Goal: Task Accomplishment & Management: Complete application form

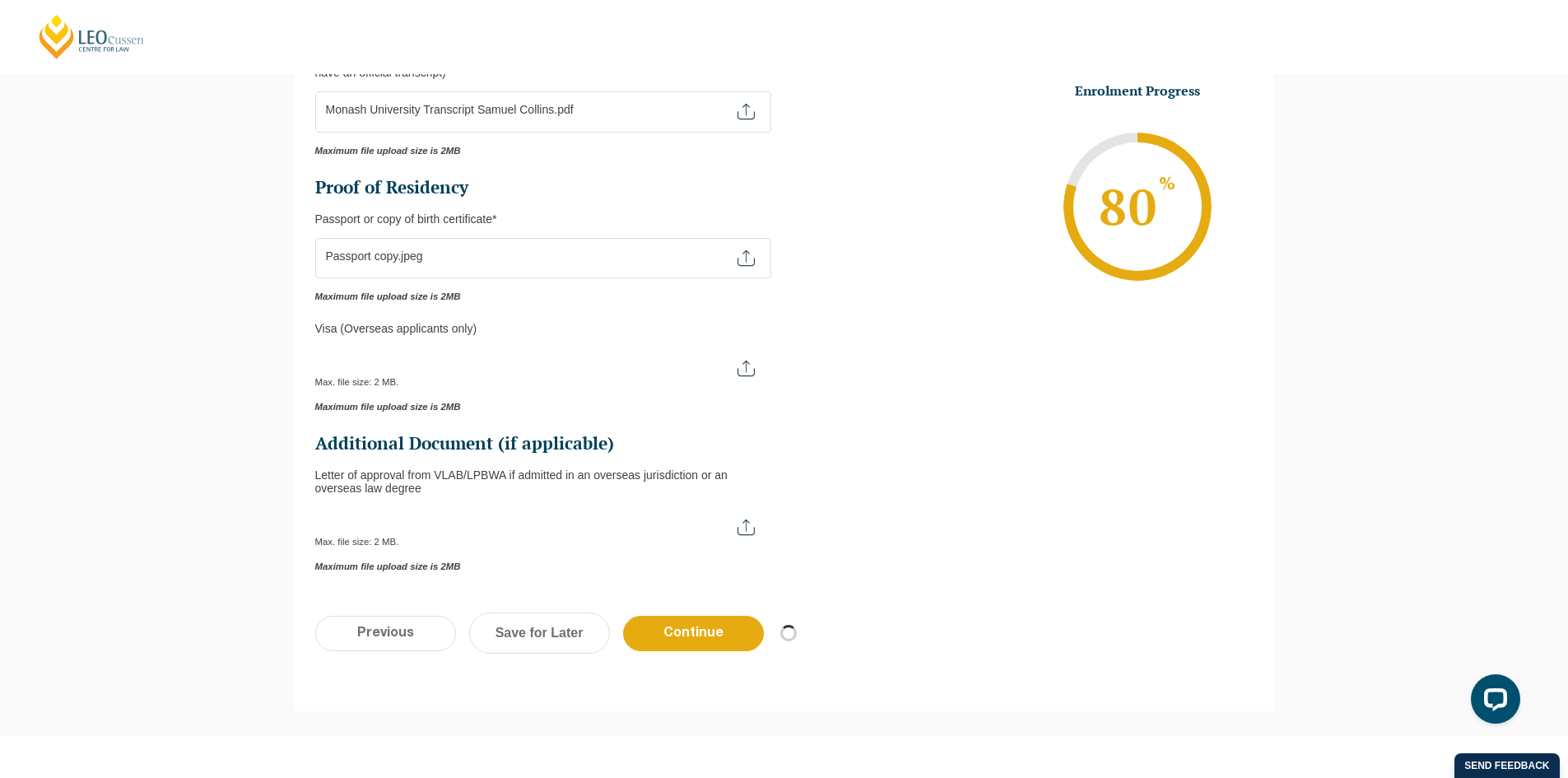
scroll to position [195, 0]
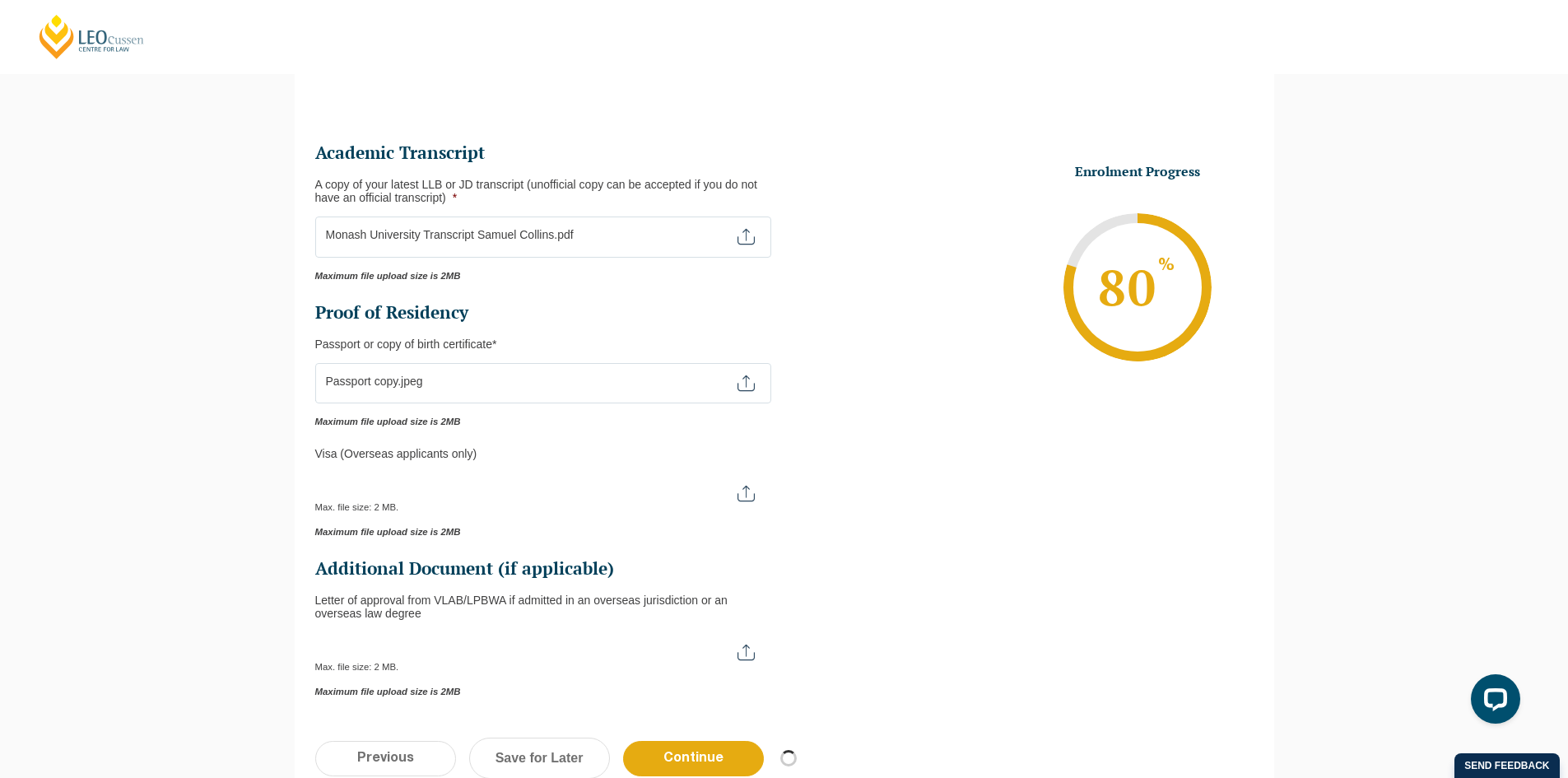
click at [574, 231] on input "A copy of your latest LLB or JD transcript (unofficial copy can be accepted if …" at bounding box center [544, 231] width 456 height 28
type input "C:\fakepath\Passport copy.jpeg"
click at [1426, 233] on div "Step 5 of 7 71% Congratulations! You’re taking the first step to being a Qualif…" at bounding box center [784, 432] width 1568 height 856
click at [741, 378] on input "Passport or Copy of Birth Certificate *" at bounding box center [544, 377] width 456 height 28
type input "C:\fakepath\Passport copy low size.jpg"
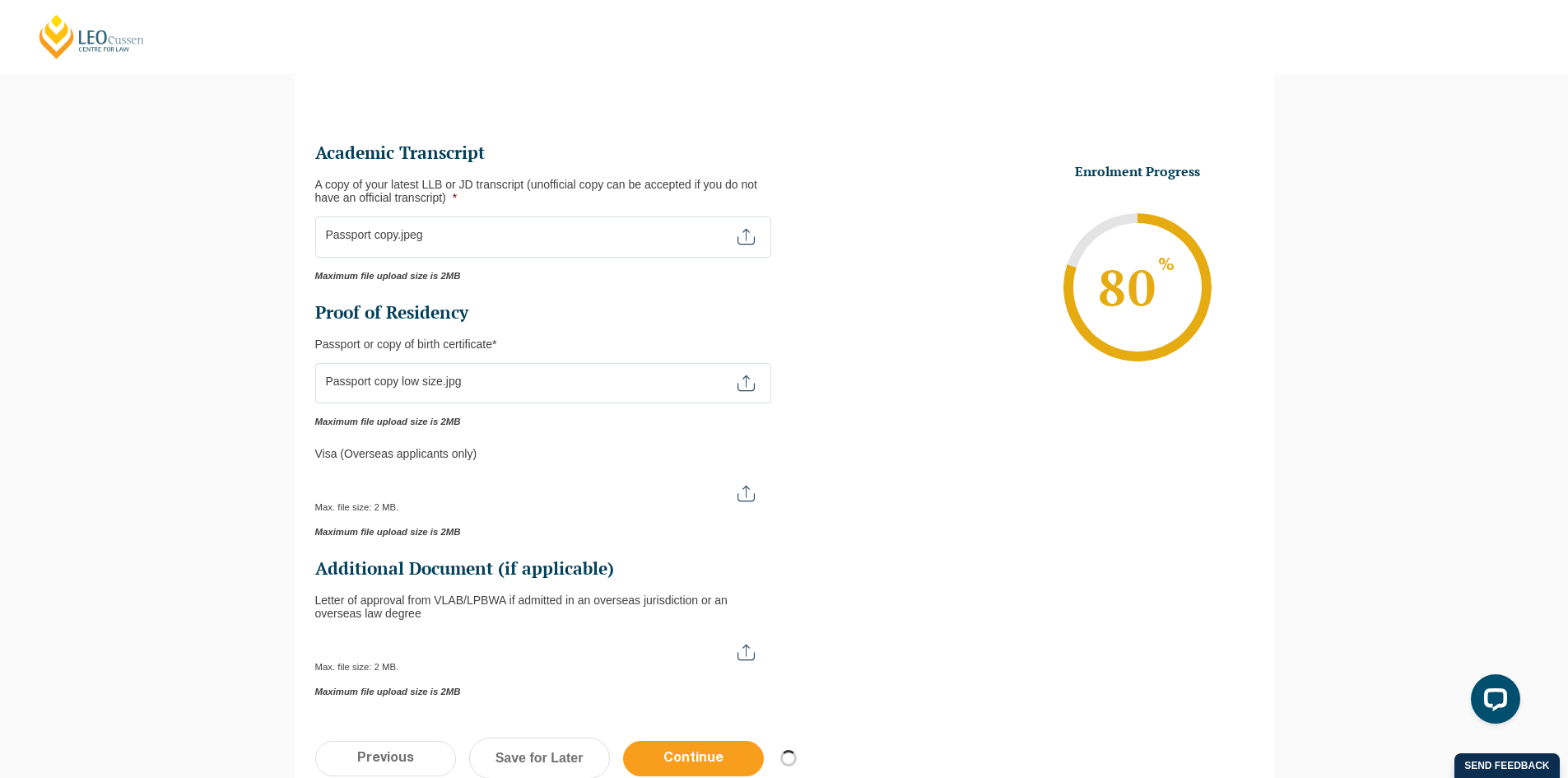
click at [710, 751] on input "Continue" at bounding box center [693, 758] width 141 height 35
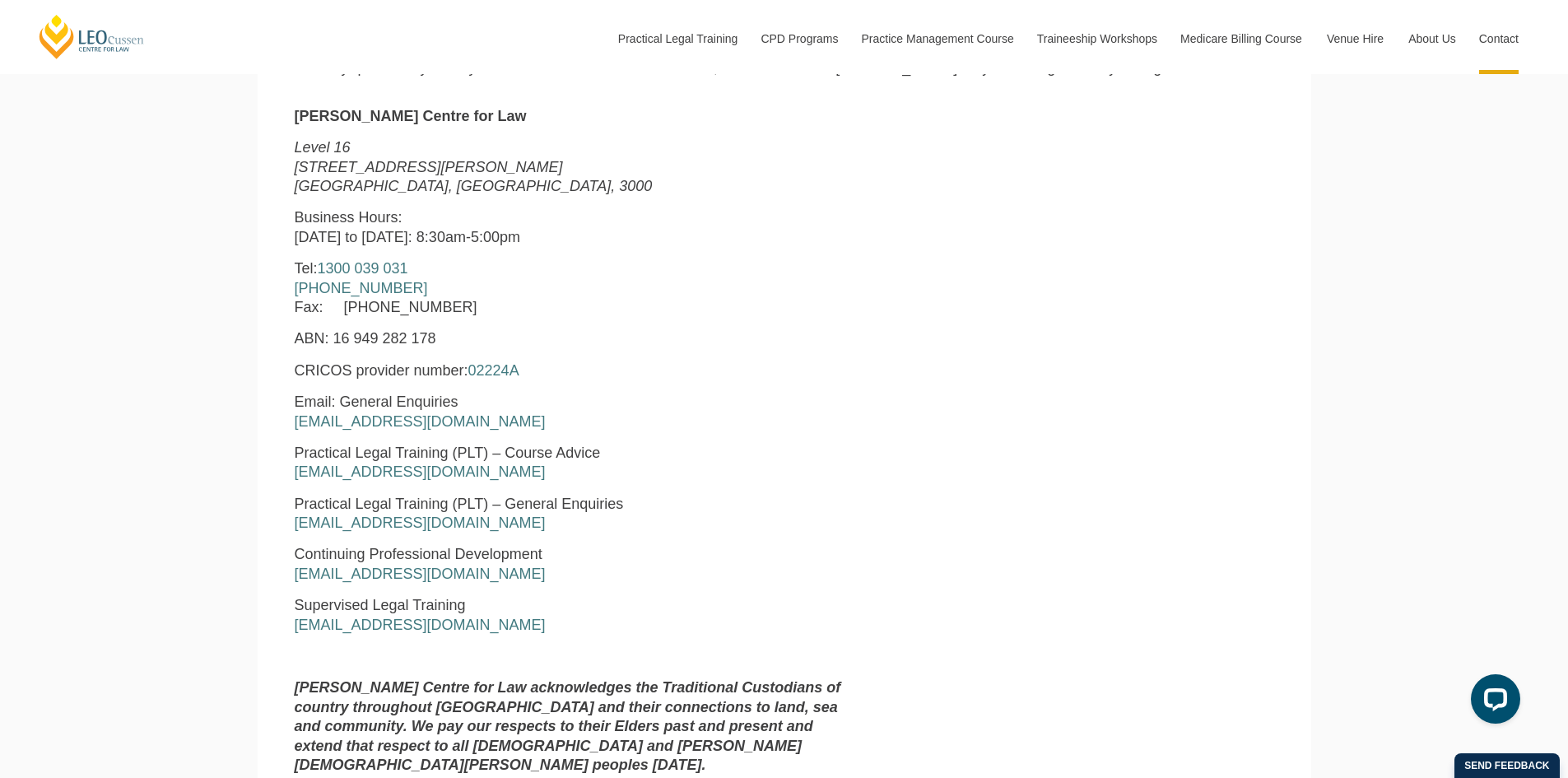
scroll to position [528, 0]
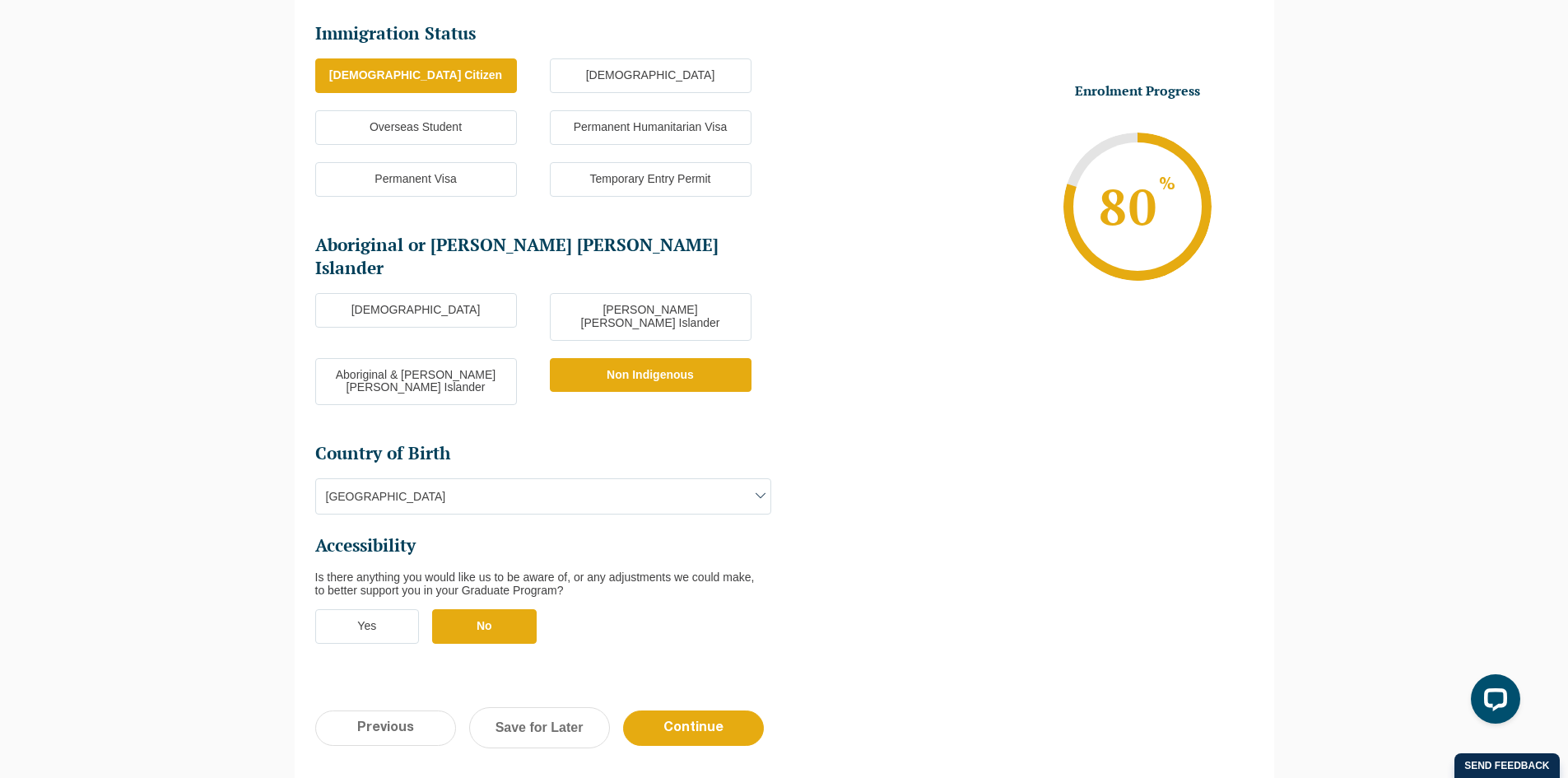
scroll to position [307, 0]
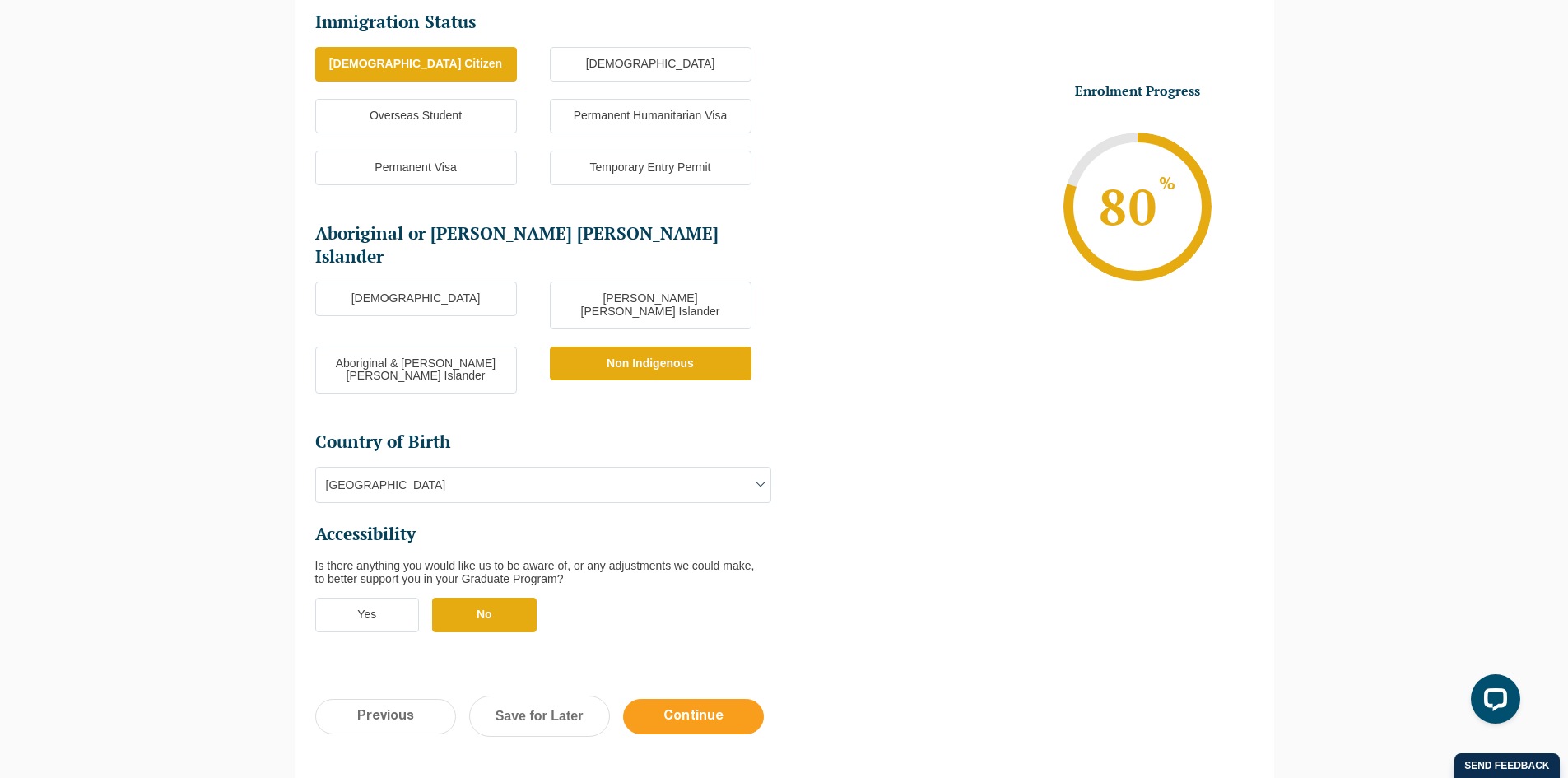
click at [712, 699] on input "Continue" at bounding box center [693, 717] width 141 height 35
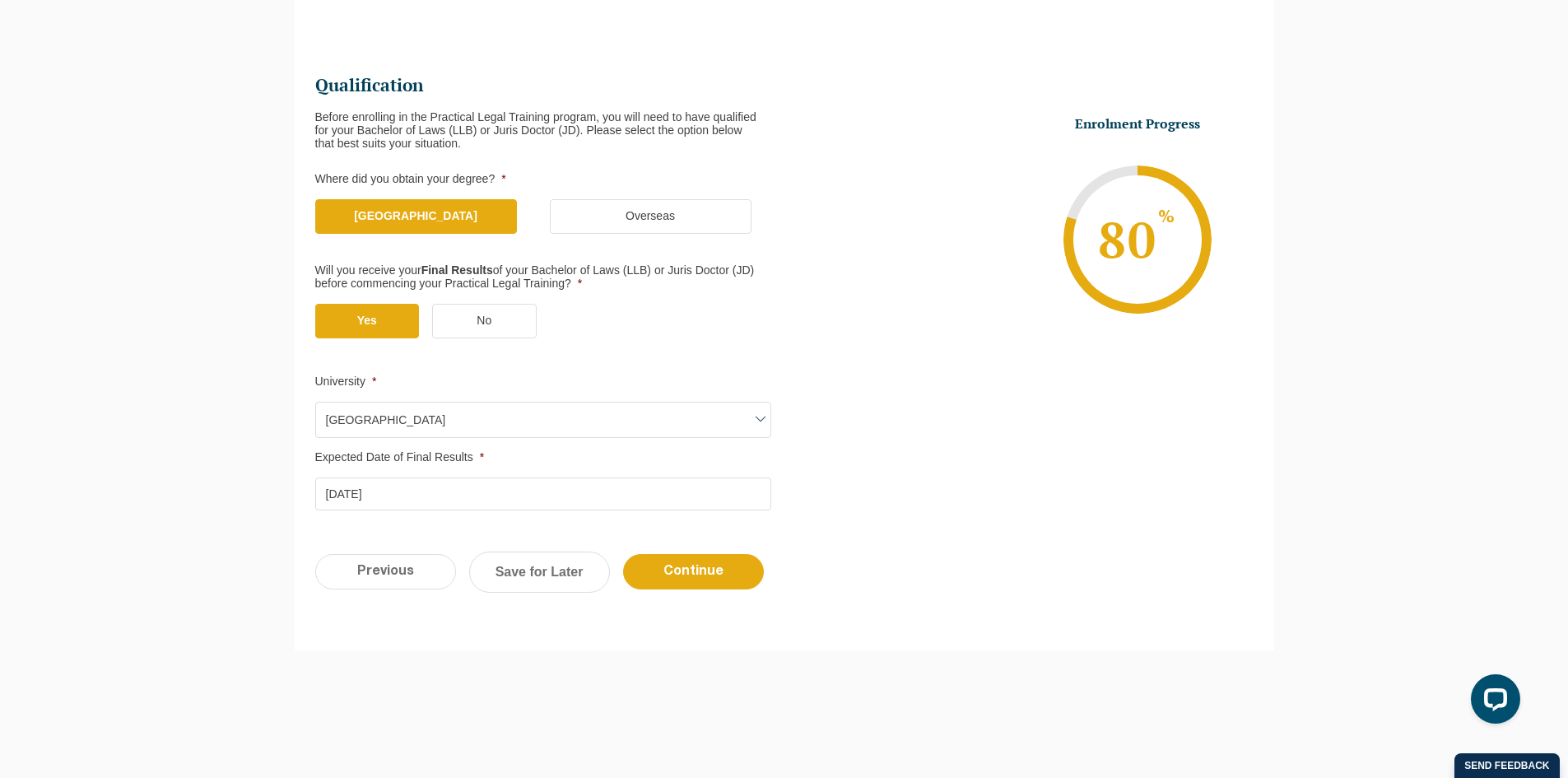
scroll to position [142, 0]
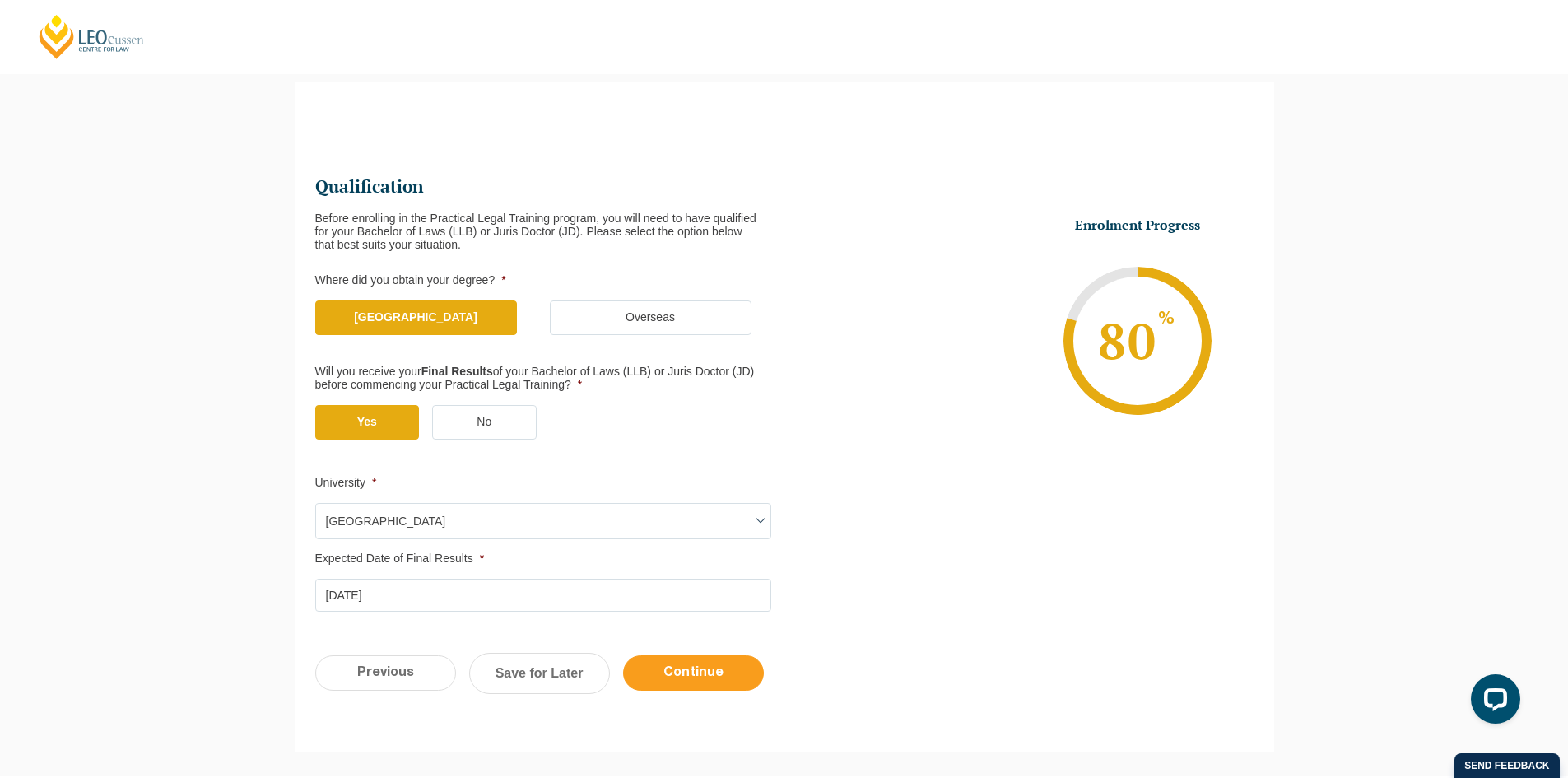
click at [722, 666] on input "Continue" at bounding box center [693, 673] width 141 height 35
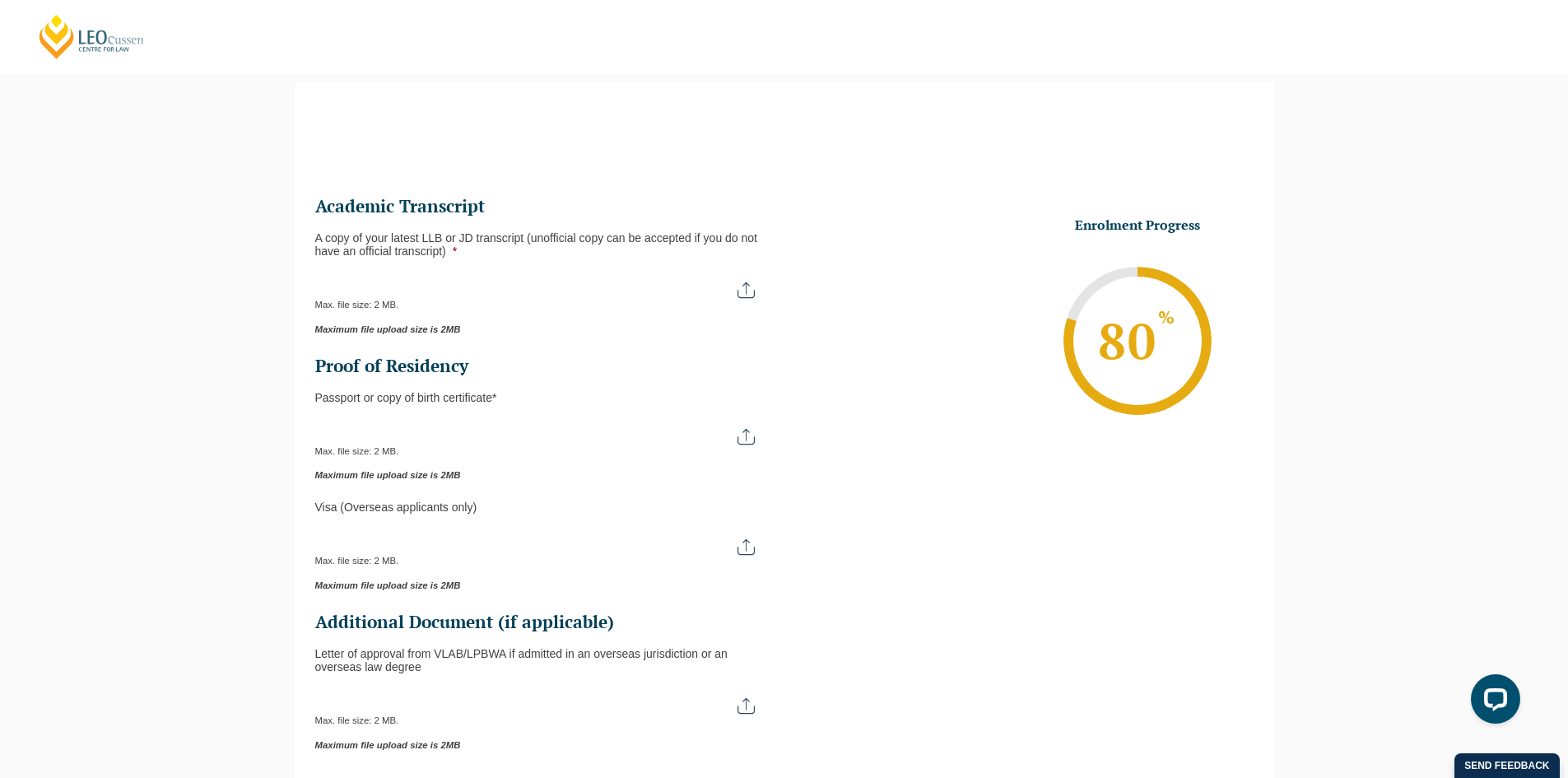
scroll to position [0, 0]
click at [751, 290] on input "A copy of your latest LLB or JD transcript (unofficial copy can be accepted if …" at bounding box center [544, 284] width 456 height 28
click at [743, 434] on input "Passport or Copy of Birth Certificate *" at bounding box center [544, 430] width 456 height 28
type input "C:\fakepath\Passport copy low size.jpg"
click at [742, 285] on input "A copy of your latest LLB or JD transcript (unofficial copy can be accepted if …" at bounding box center [544, 284] width 456 height 28
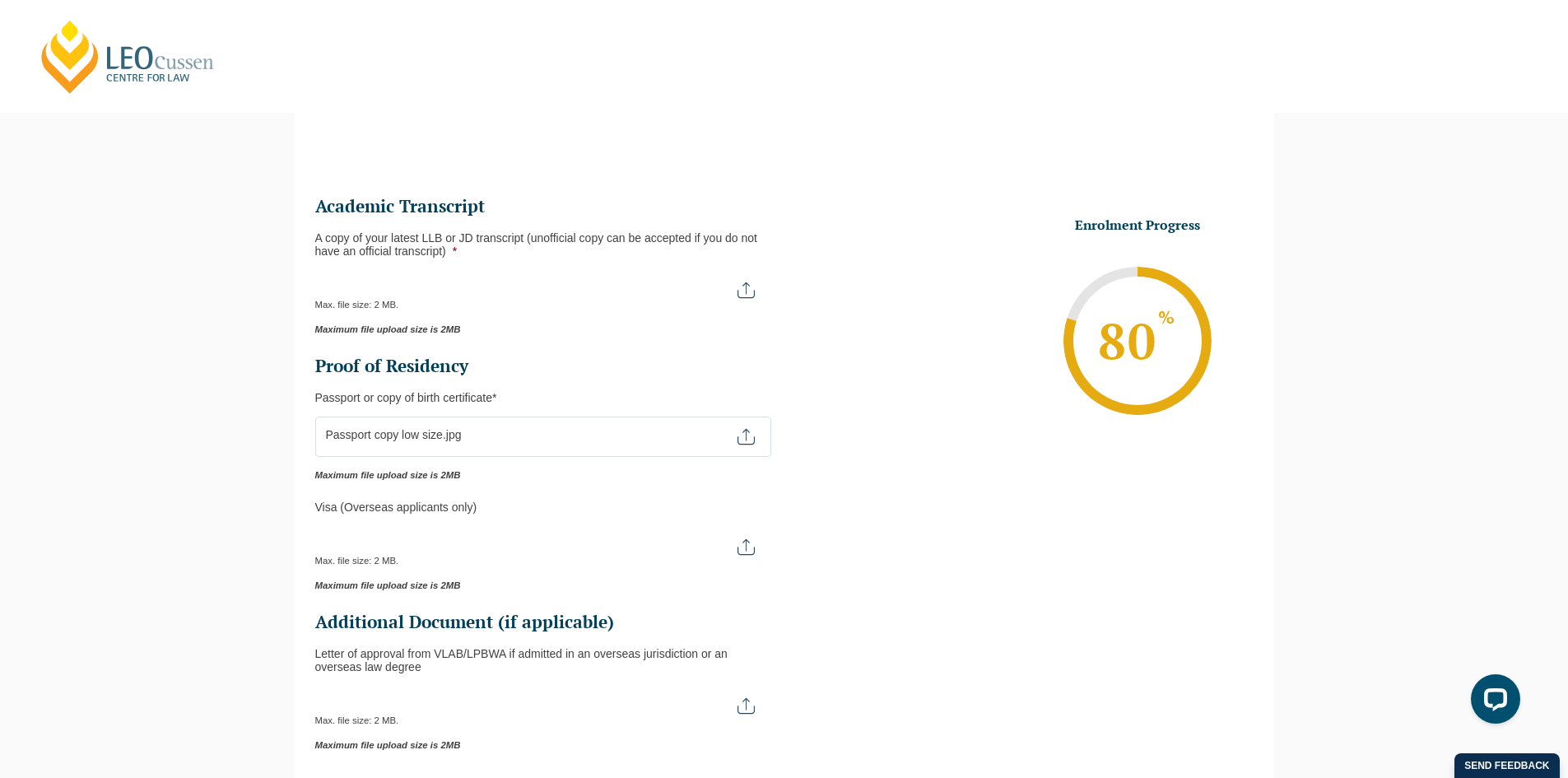
type input "C:\fakepath\Monash University Transcript Samuel Collins.pdf"
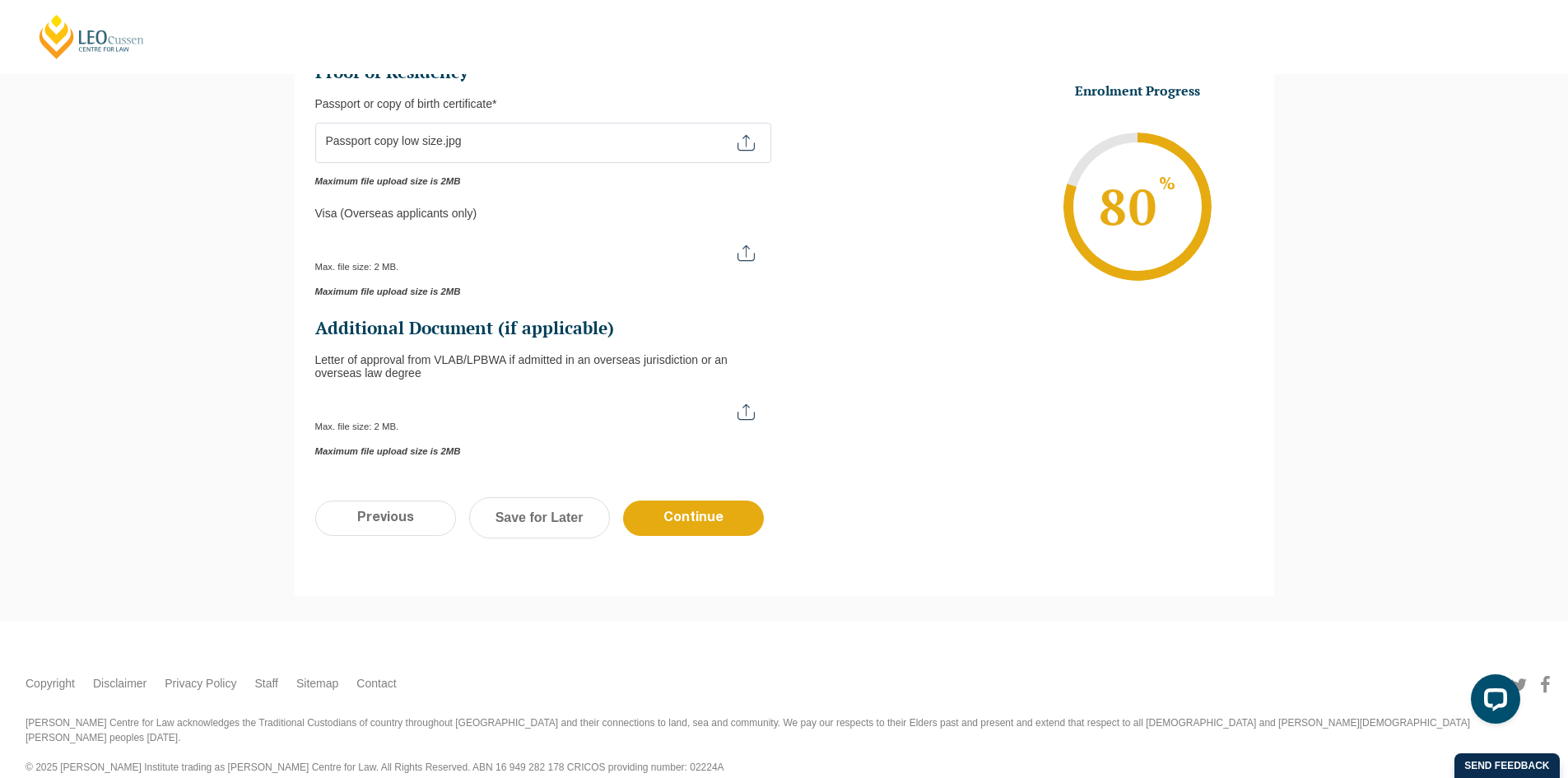
scroll to position [443, 0]
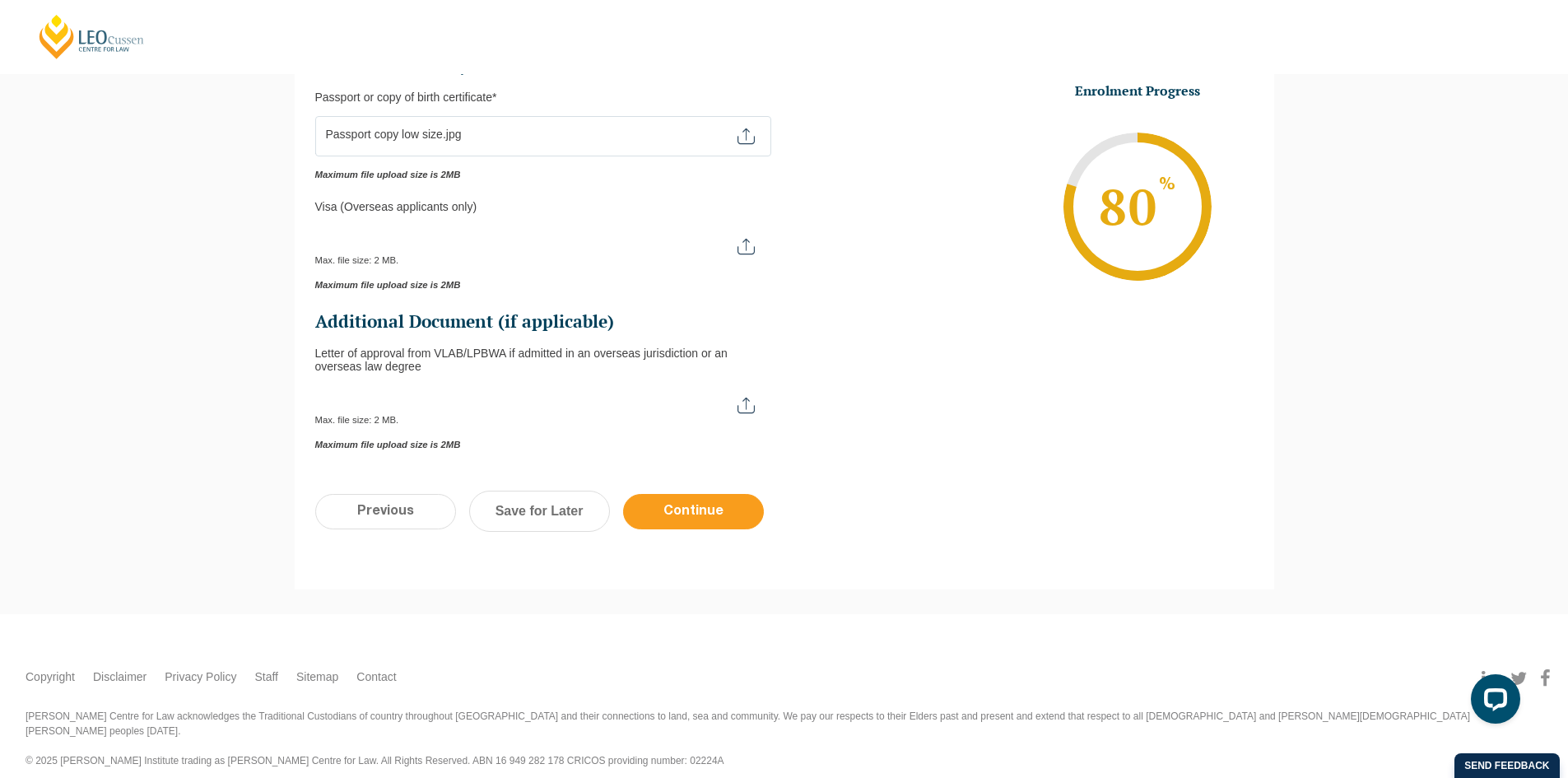
click at [738, 520] on input "Continue" at bounding box center [693, 512] width 141 height 35
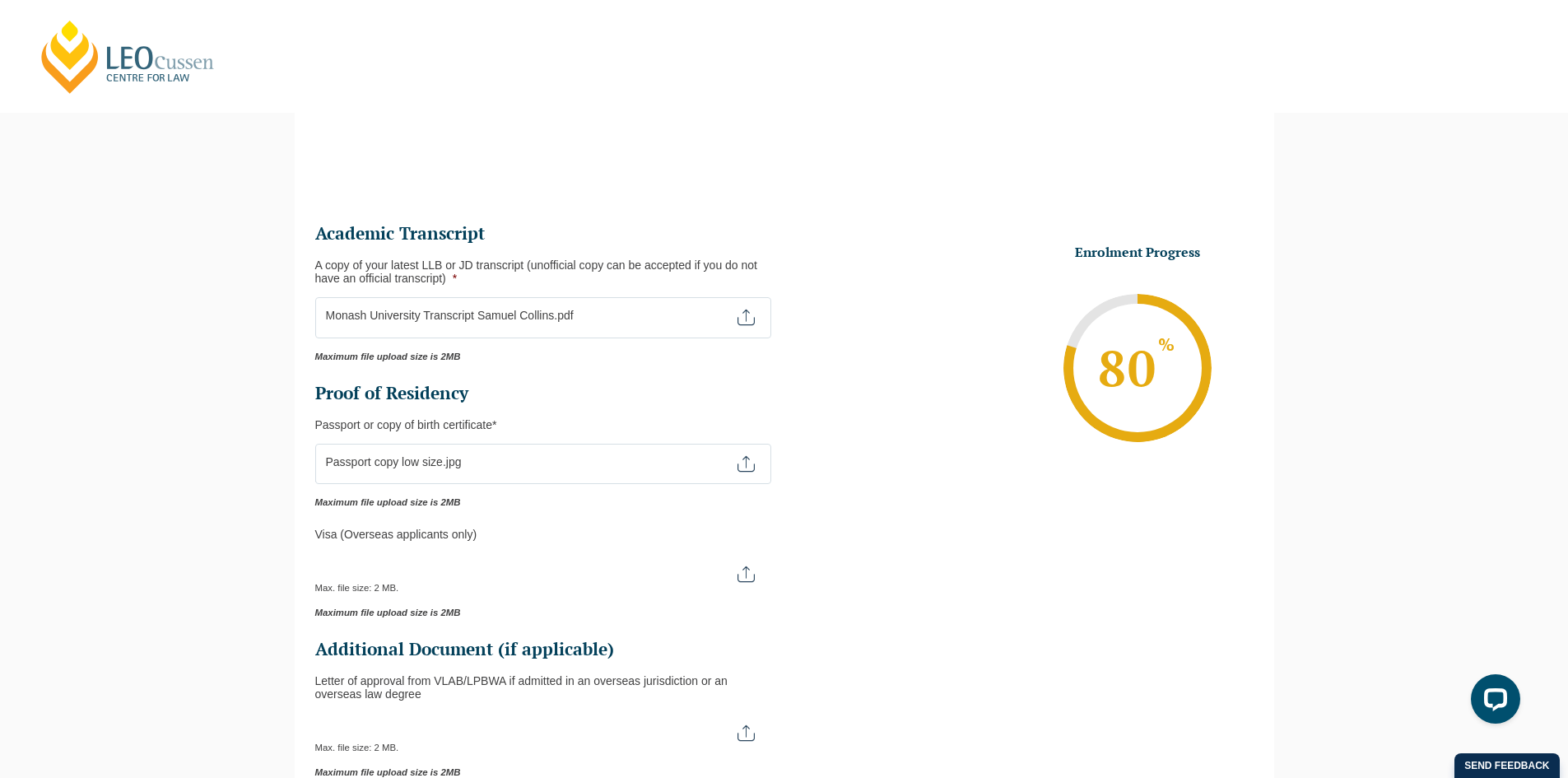
scroll to position [114, 0]
click at [749, 472] on input "Passport or Copy of Birth Certificate *" at bounding box center [544, 459] width 456 height 28
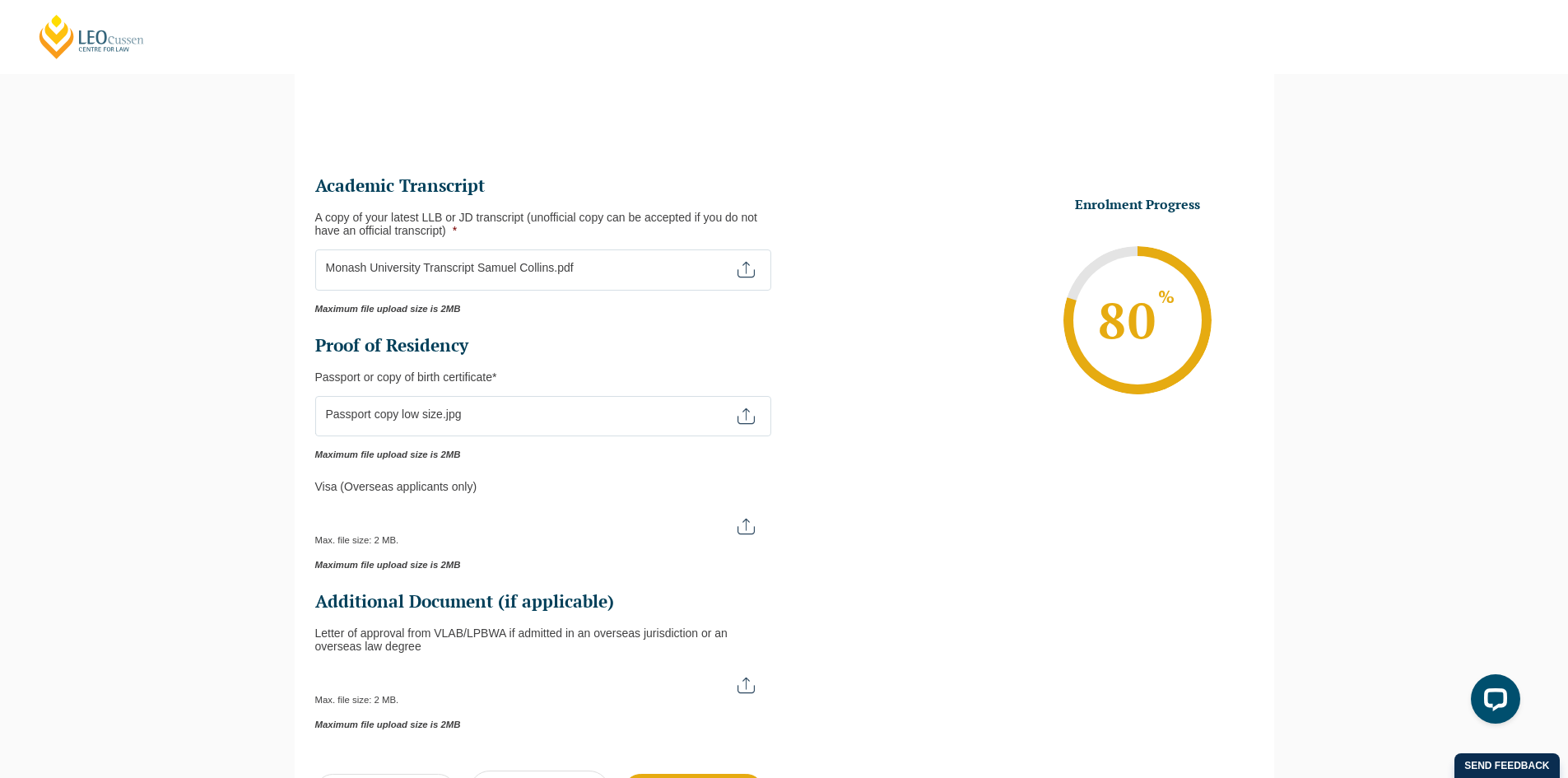
scroll to position [165, 0]
click at [738, 410] on input "Passport or Copy of Birth Certificate *" at bounding box center [544, 409] width 456 height 28
type input "C:\fakepath\Passport Image.pdf"
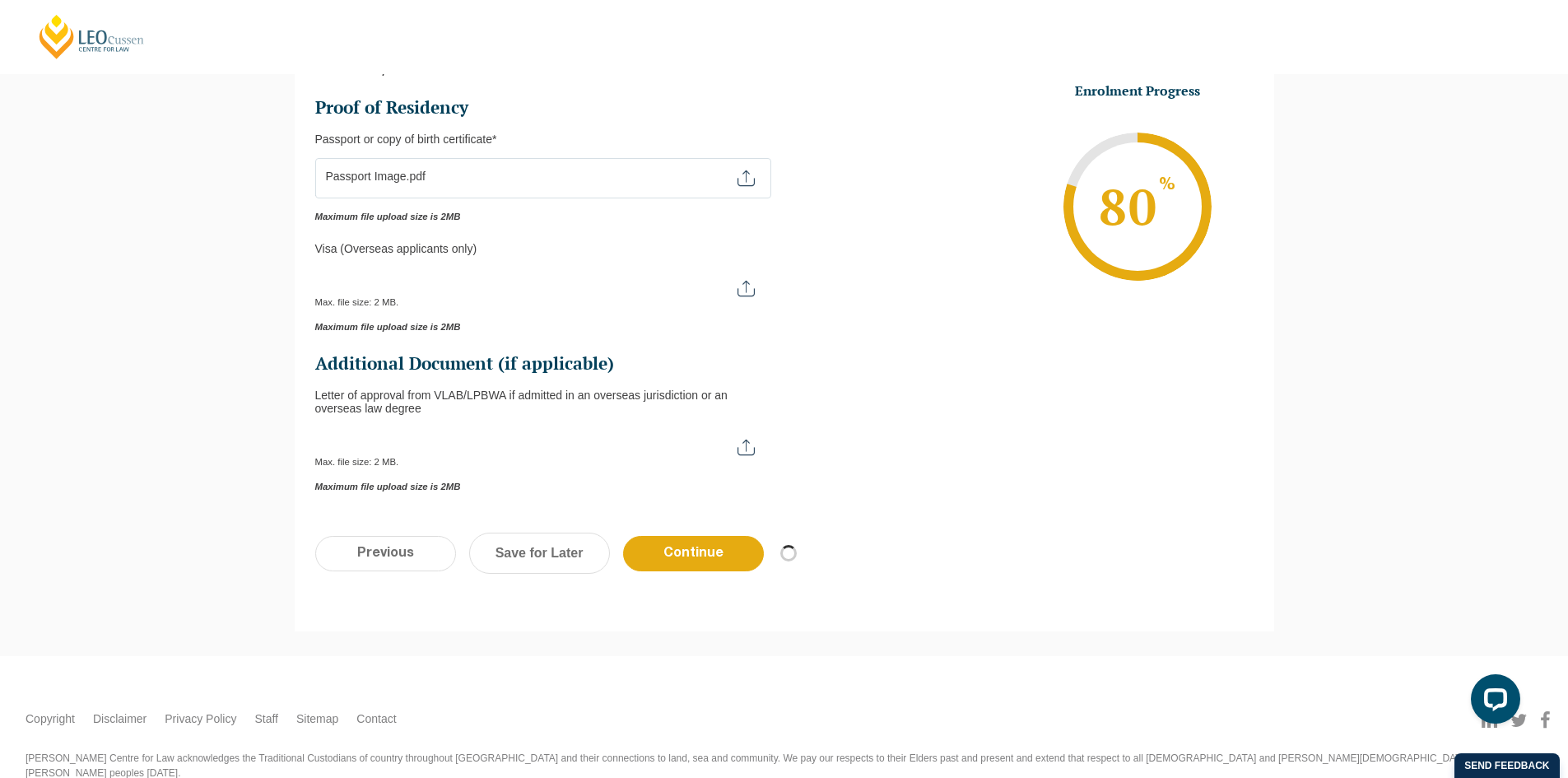
scroll to position [411, 0]
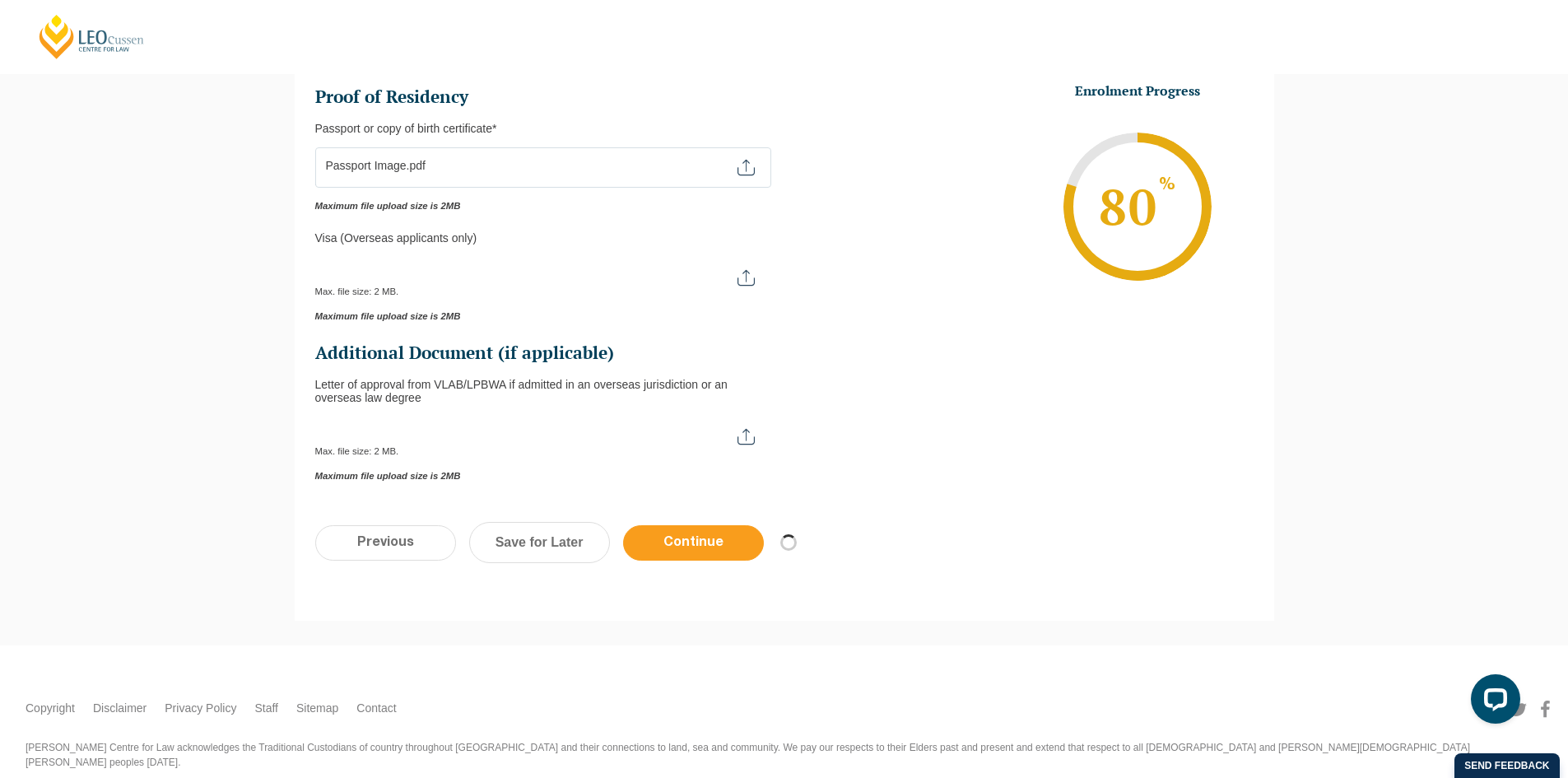
click at [703, 542] on input "Continue" at bounding box center [693, 543] width 141 height 35
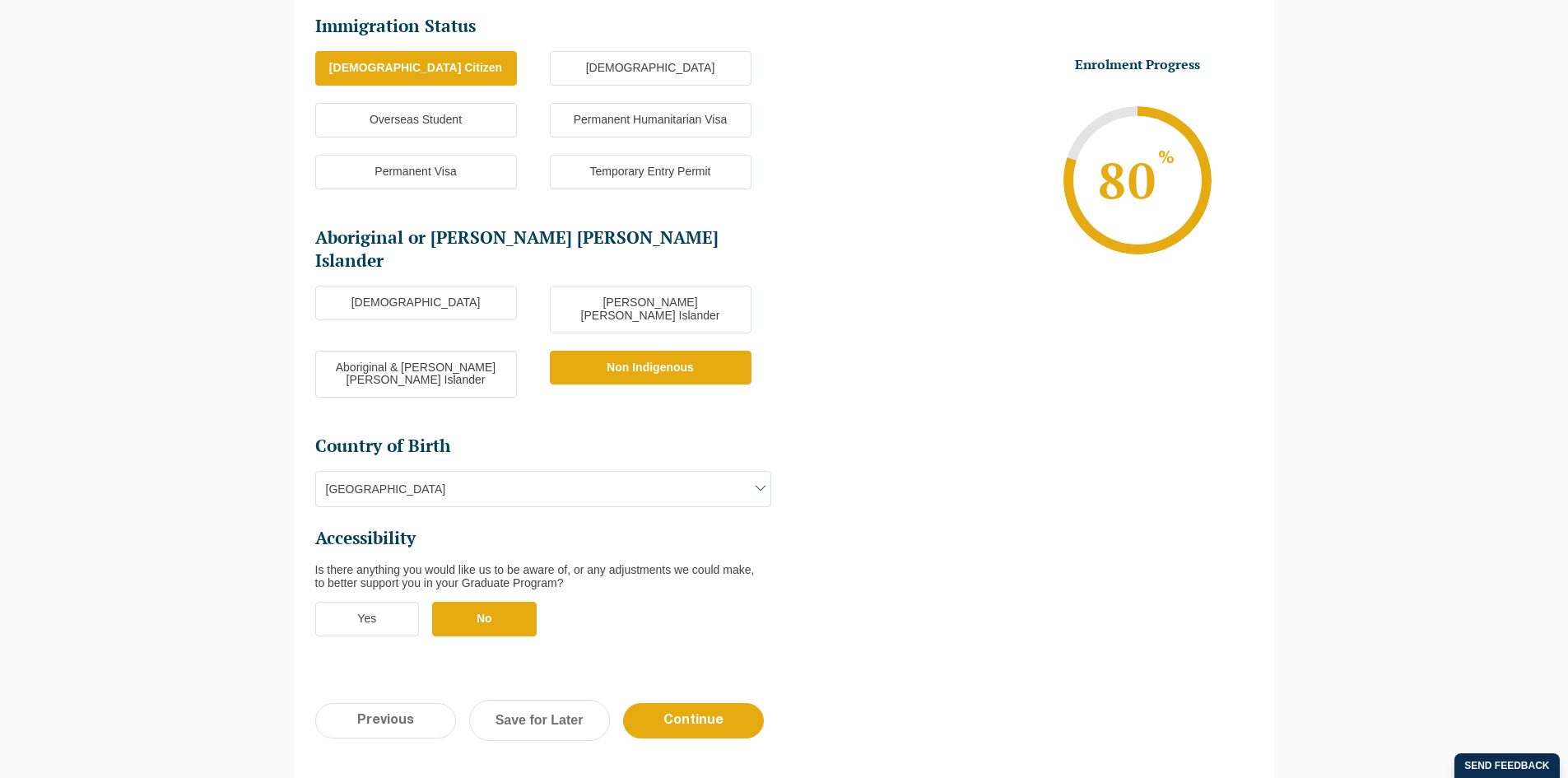
scroll to position [463, 0]
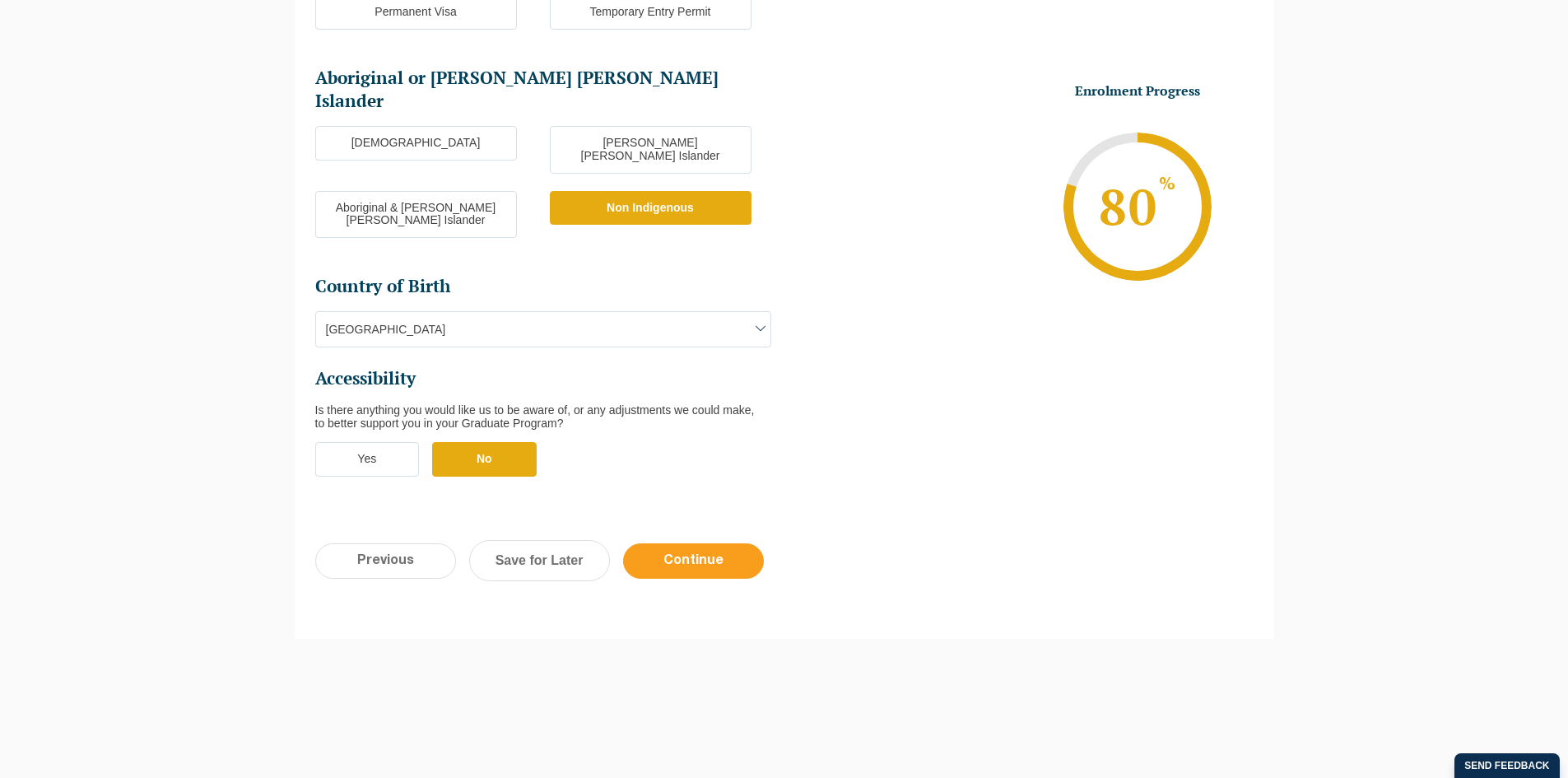
click at [711, 543] on input "Continue" at bounding box center [693, 561] width 141 height 35
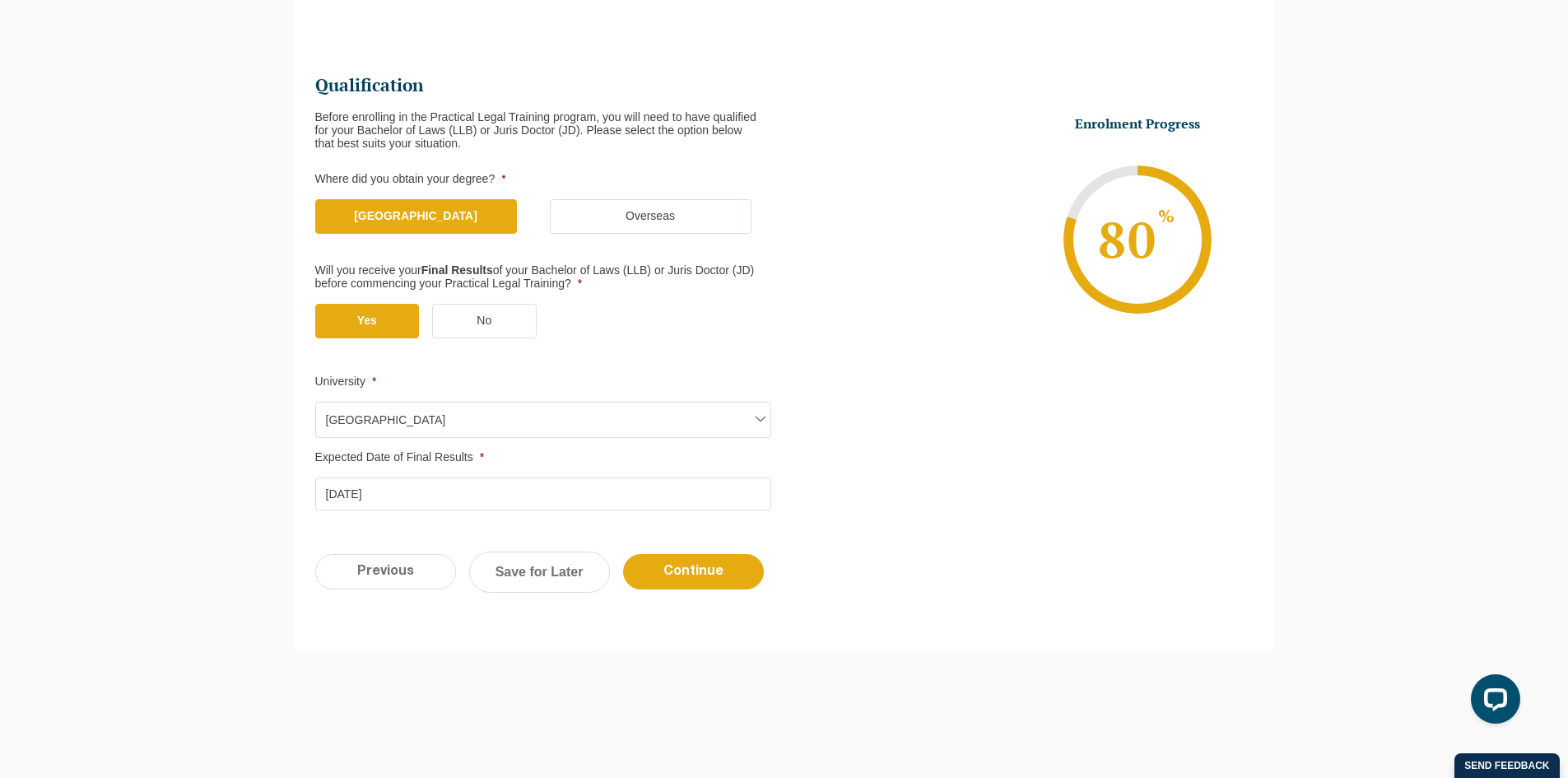
scroll to position [142, 0]
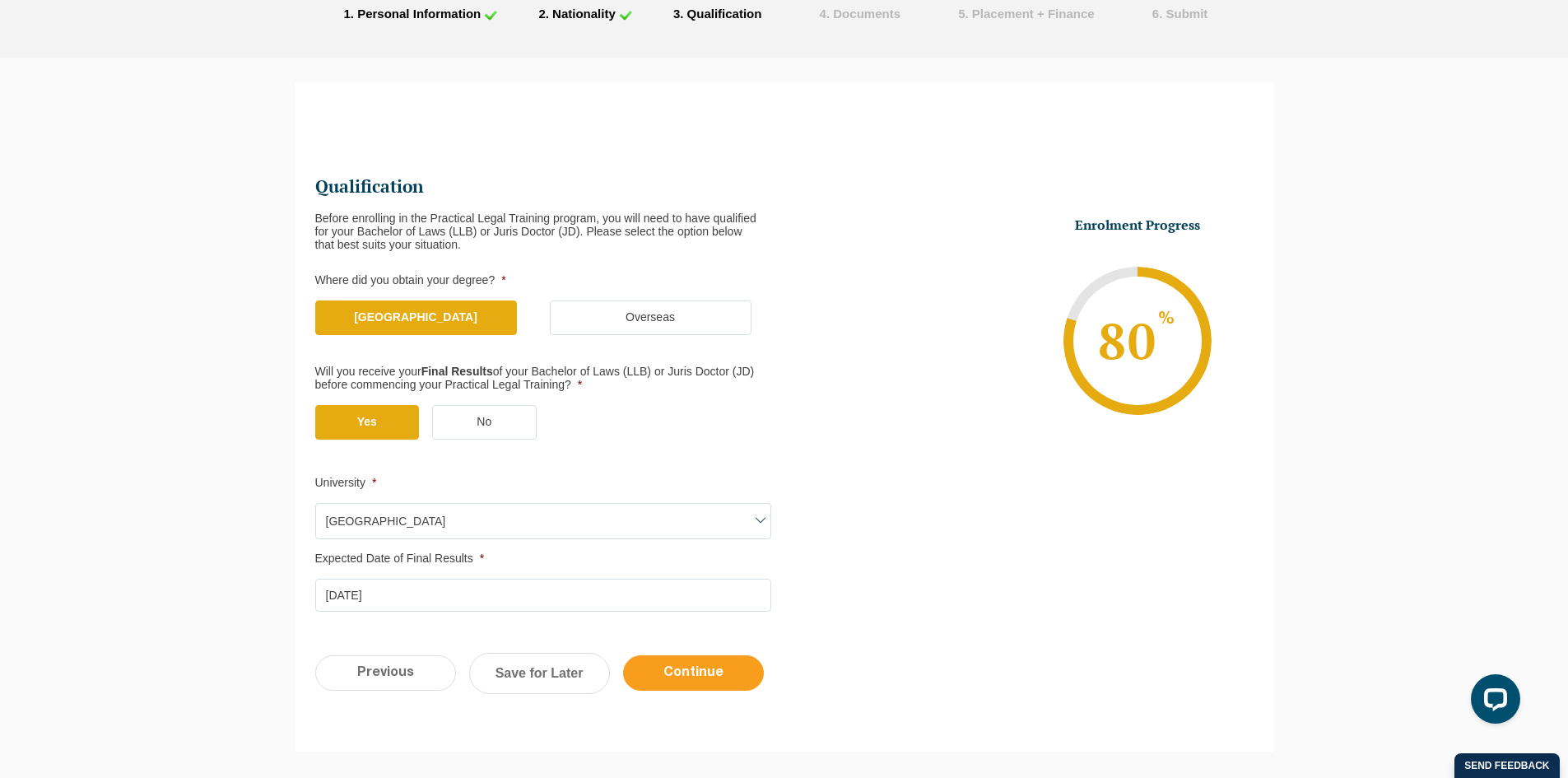
click at [704, 663] on input "Continue" at bounding box center [693, 673] width 141 height 35
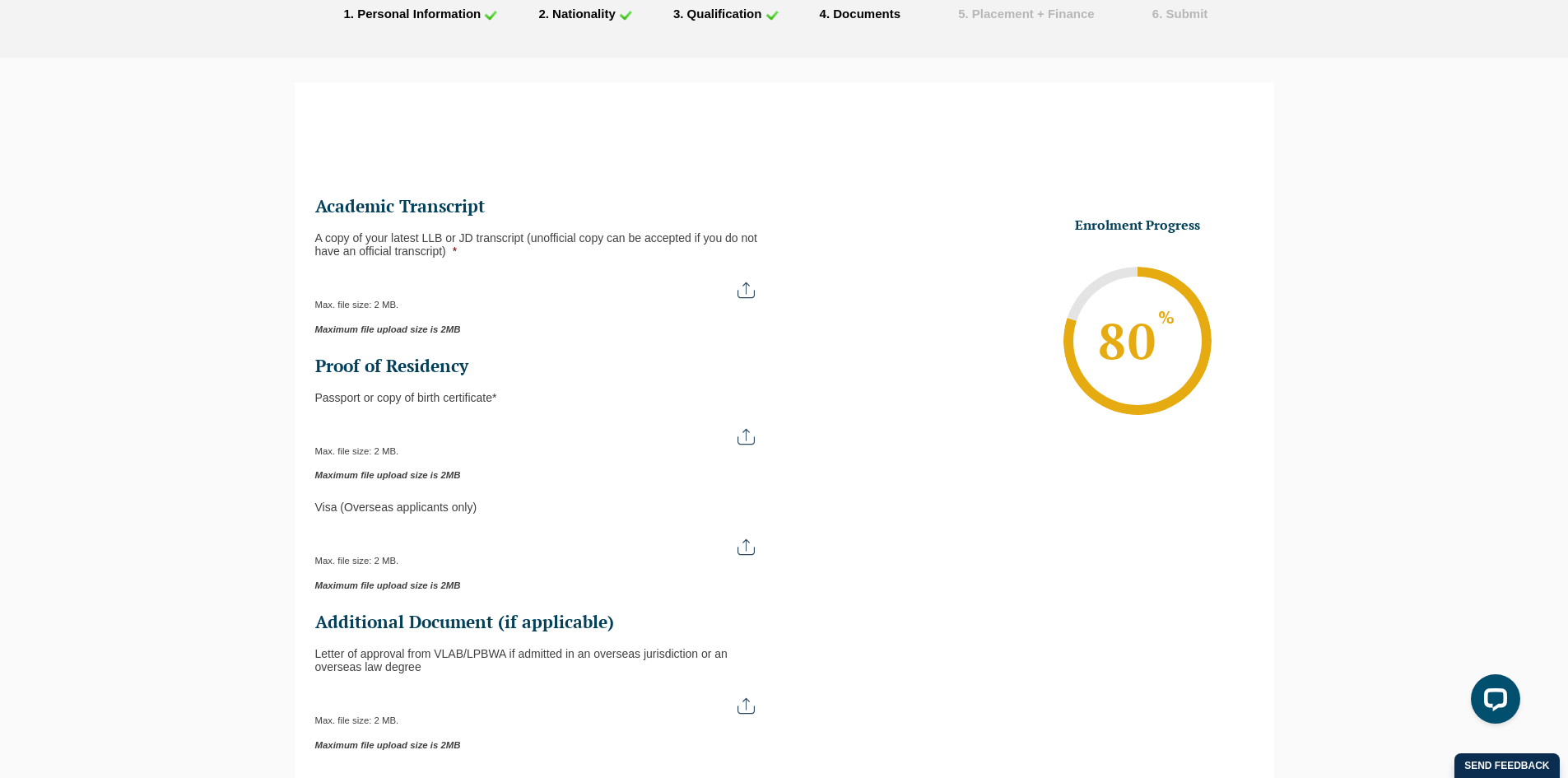
scroll to position [0, 0]
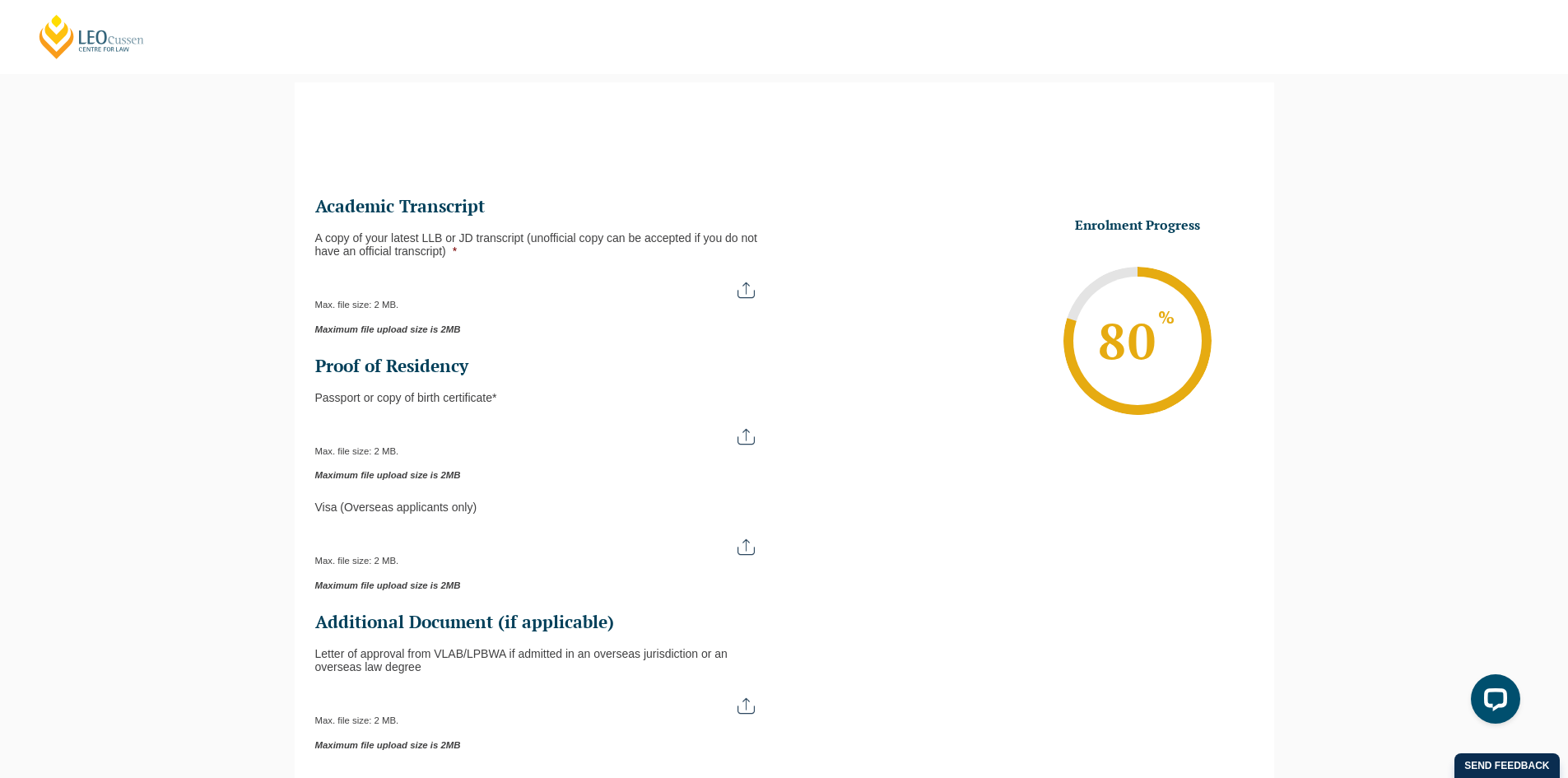
click at [745, 280] on input "A copy of your latest LLB or JD transcript (unofficial copy can be accepted if …" at bounding box center [544, 284] width 456 height 28
type input "C:\fakepath\Monash University Transcript Samuel Collins.pdf"
click at [636, 418] on input "Passport or Copy of Birth Certificate *" at bounding box center [544, 430] width 456 height 28
type input "C:\fakepath\Passport Image.pdf"
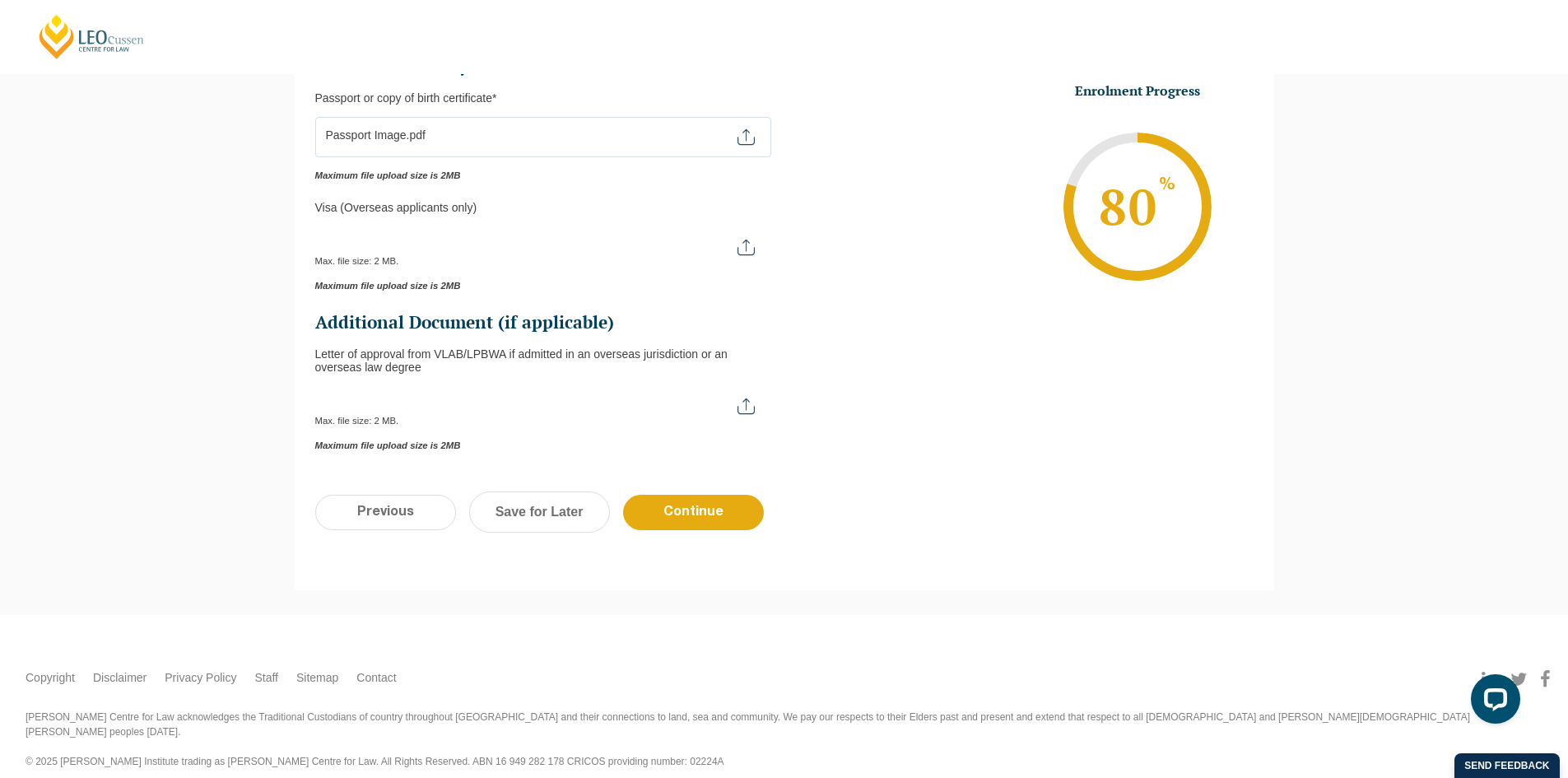
scroll to position [443, 0]
click at [727, 519] on input "Continue" at bounding box center [693, 512] width 141 height 35
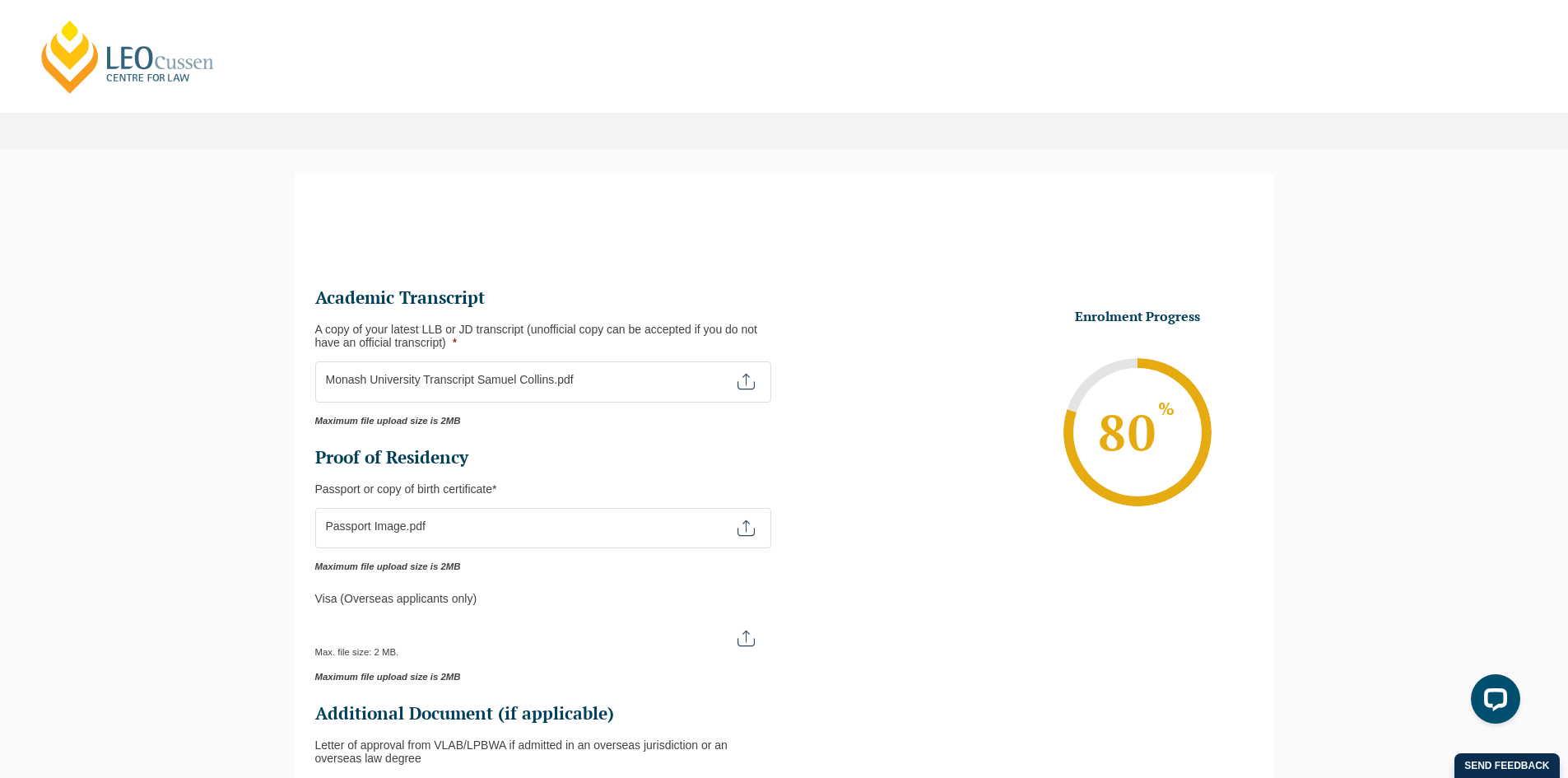
scroll to position [0, 0]
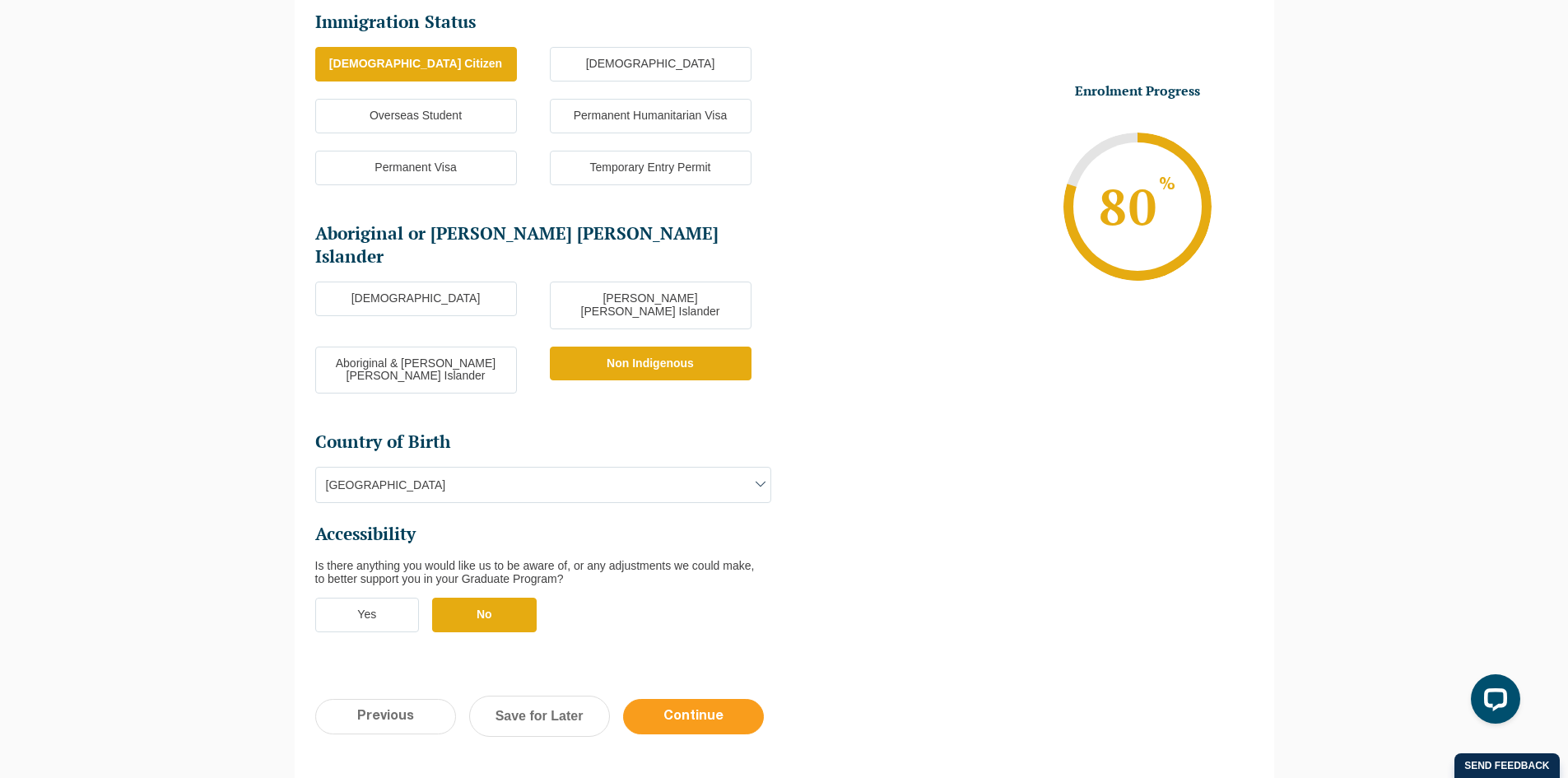
click at [716, 699] on input "Continue" at bounding box center [693, 717] width 141 height 35
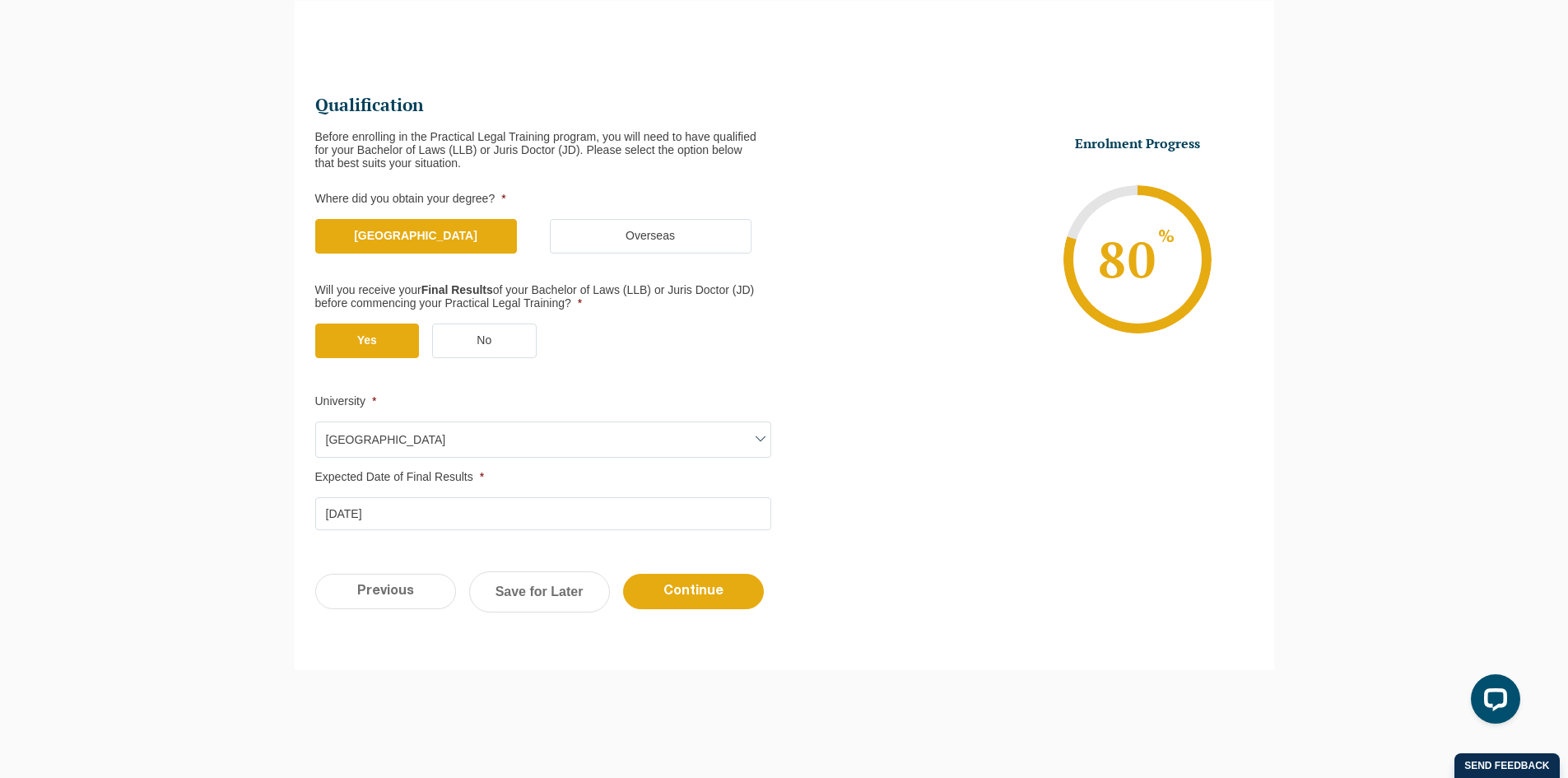
scroll to position [142, 0]
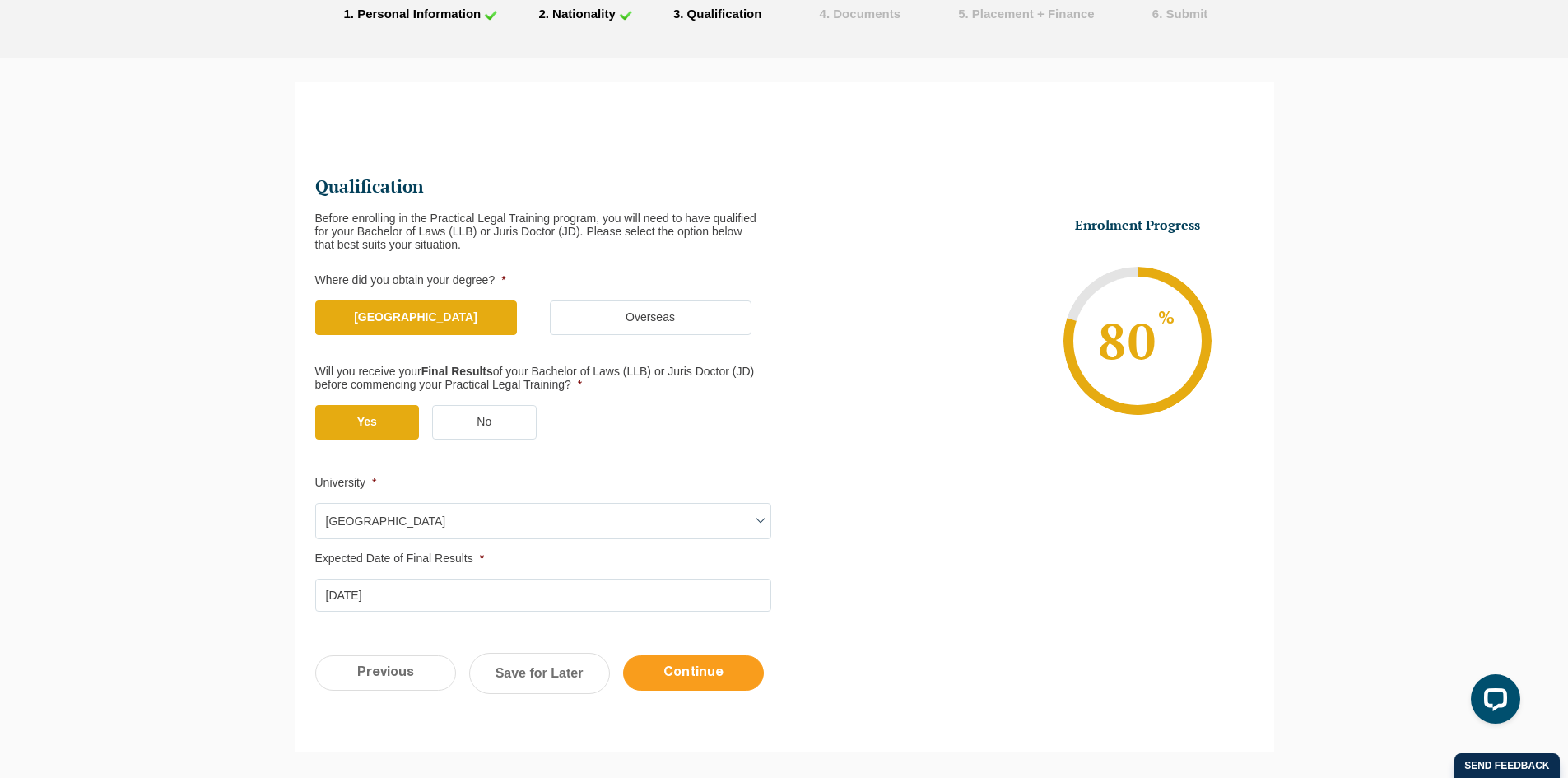
click at [711, 688] on input "Continue" at bounding box center [693, 673] width 141 height 35
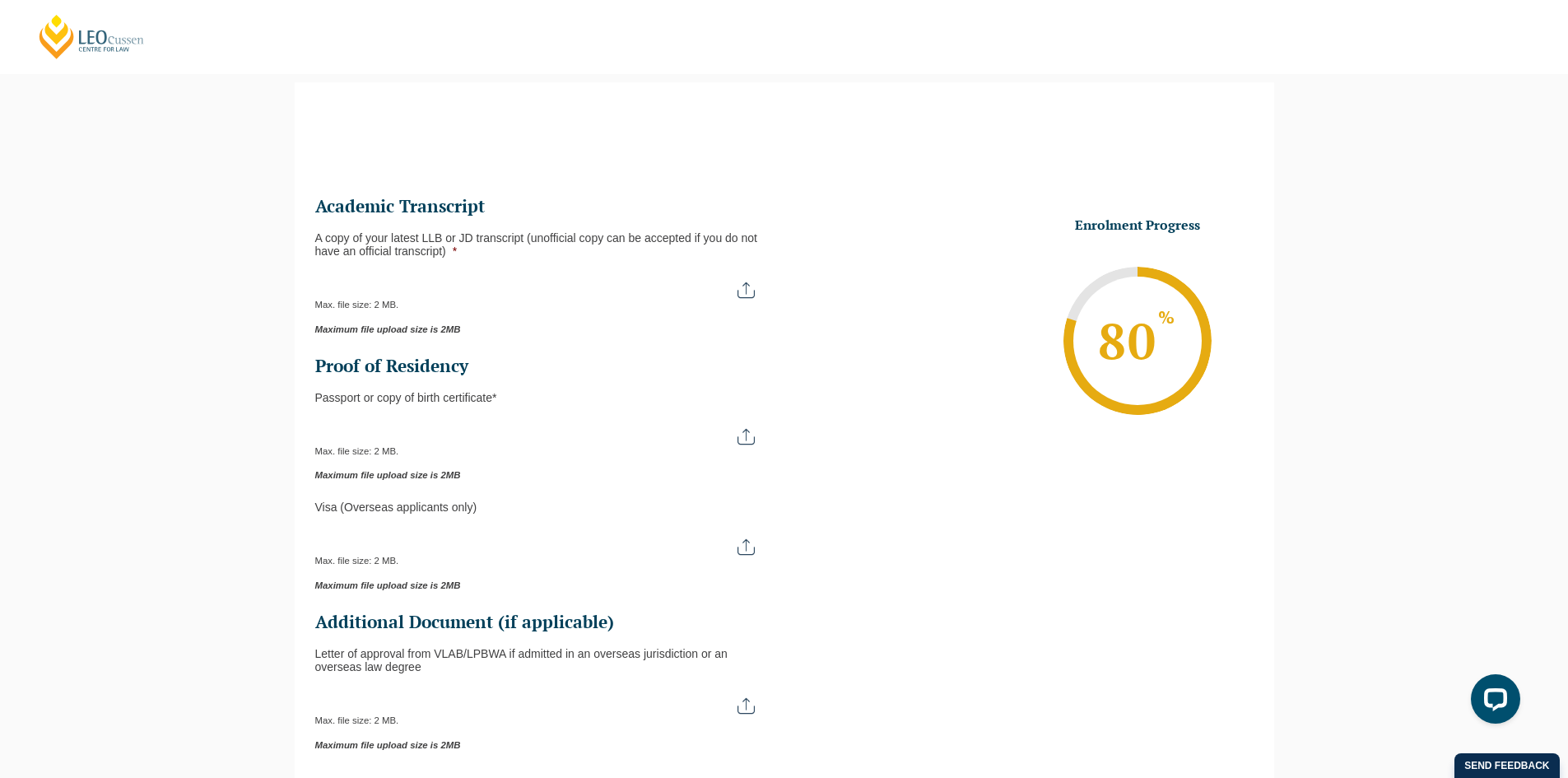
scroll to position [0, 0]
click at [453, 276] on input "A copy of your latest LLB or JD transcript (unofficial copy can be accepted if …" at bounding box center [544, 284] width 456 height 28
click at [438, 431] on input "Passport or Copy of Birth Certificate *" at bounding box center [544, 430] width 456 height 28
type input "C:\fakepath\Passport Image.pdf"
click at [380, 287] on input "A copy of your latest LLB or JD transcript (unofficial copy can be accepted if …" at bounding box center [544, 284] width 456 height 28
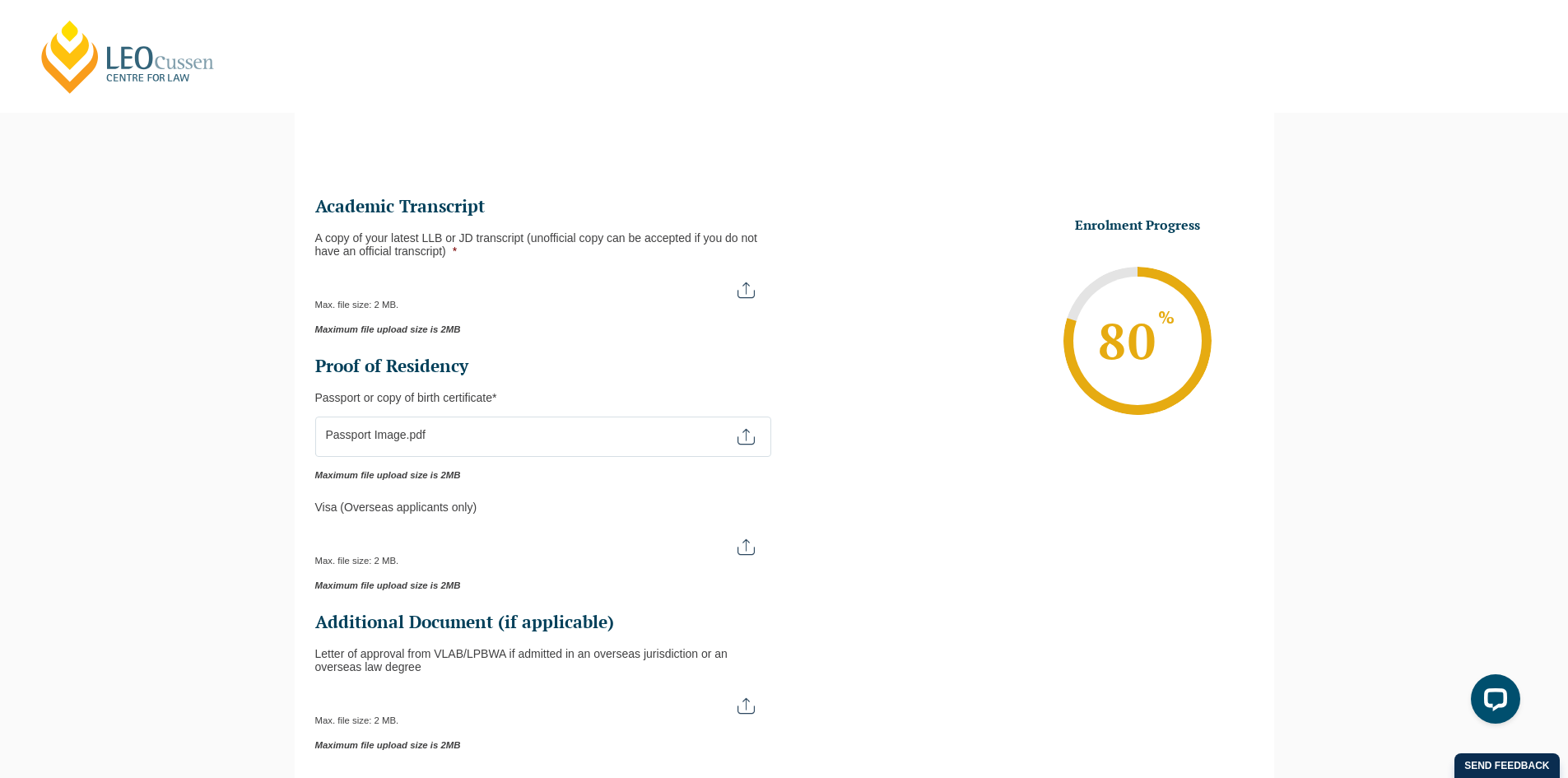
type input "C:\fakepath\Monash University Transcript Samuel Collins.pdf"
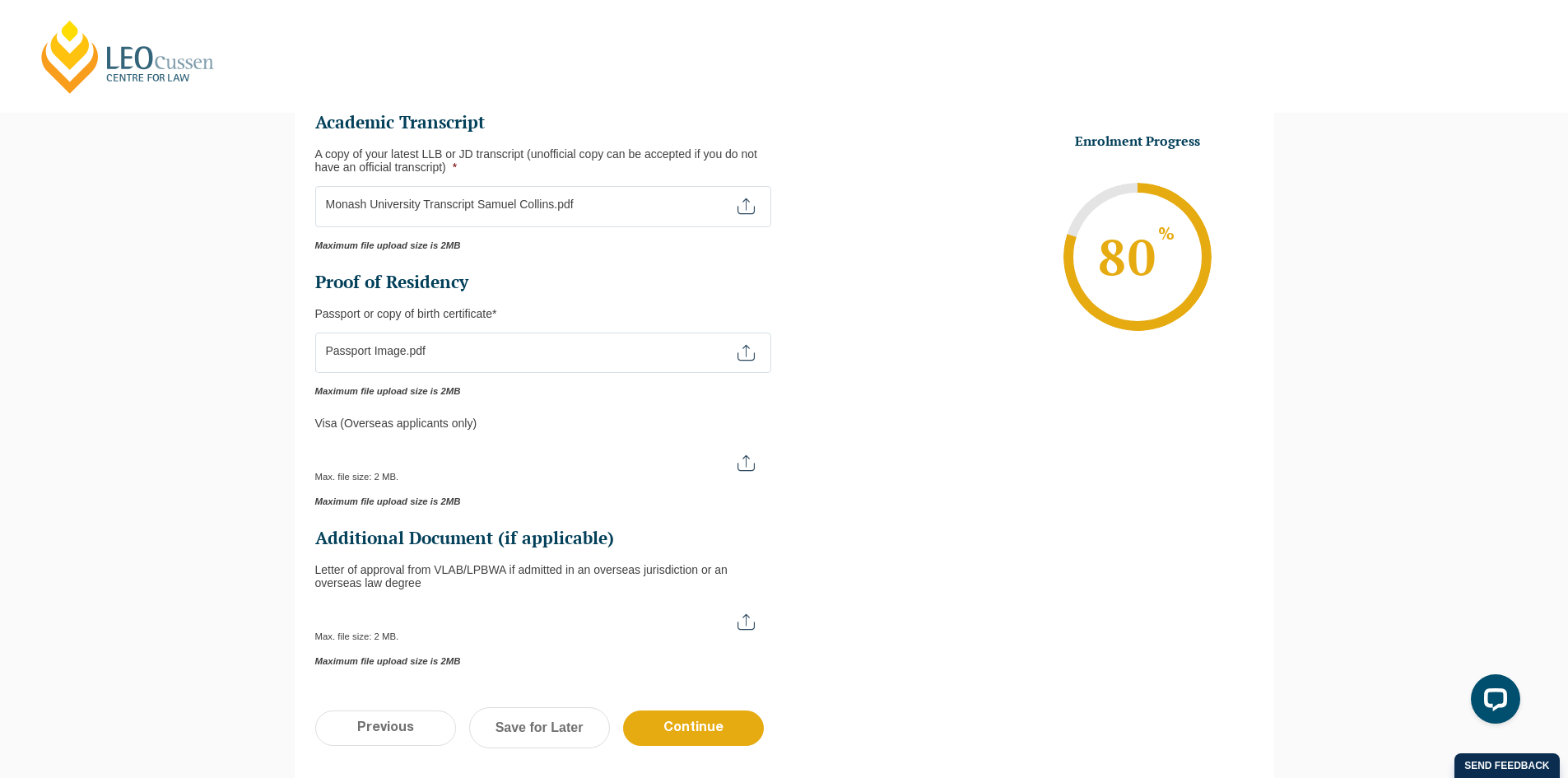
scroll to position [443, 0]
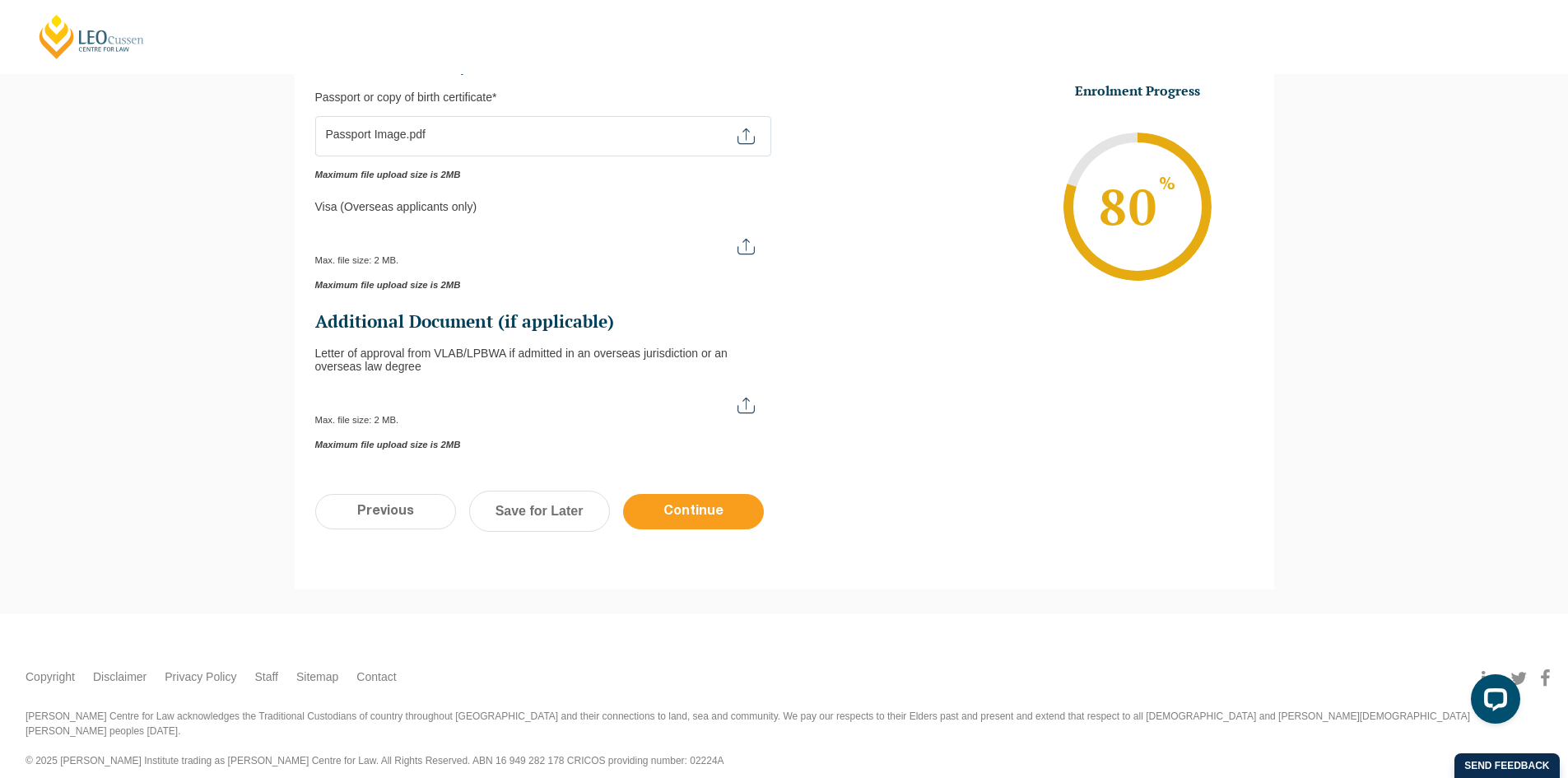
click at [685, 523] on input "Continue" at bounding box center [693, 512] width 141 height 35
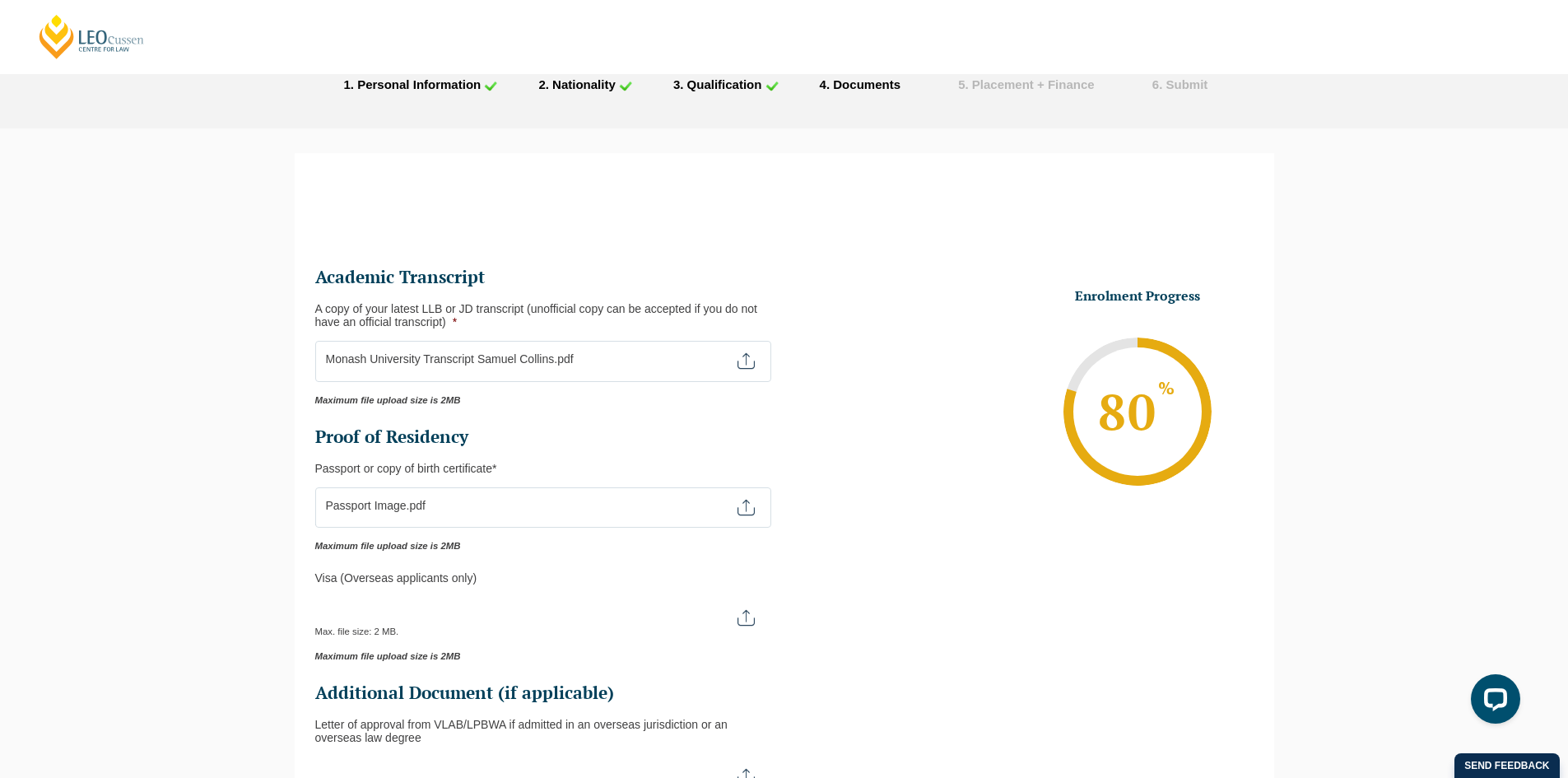
scroll to position [32, 0]
